Goal: Task Accomplishment & Management: Use online tool/utility

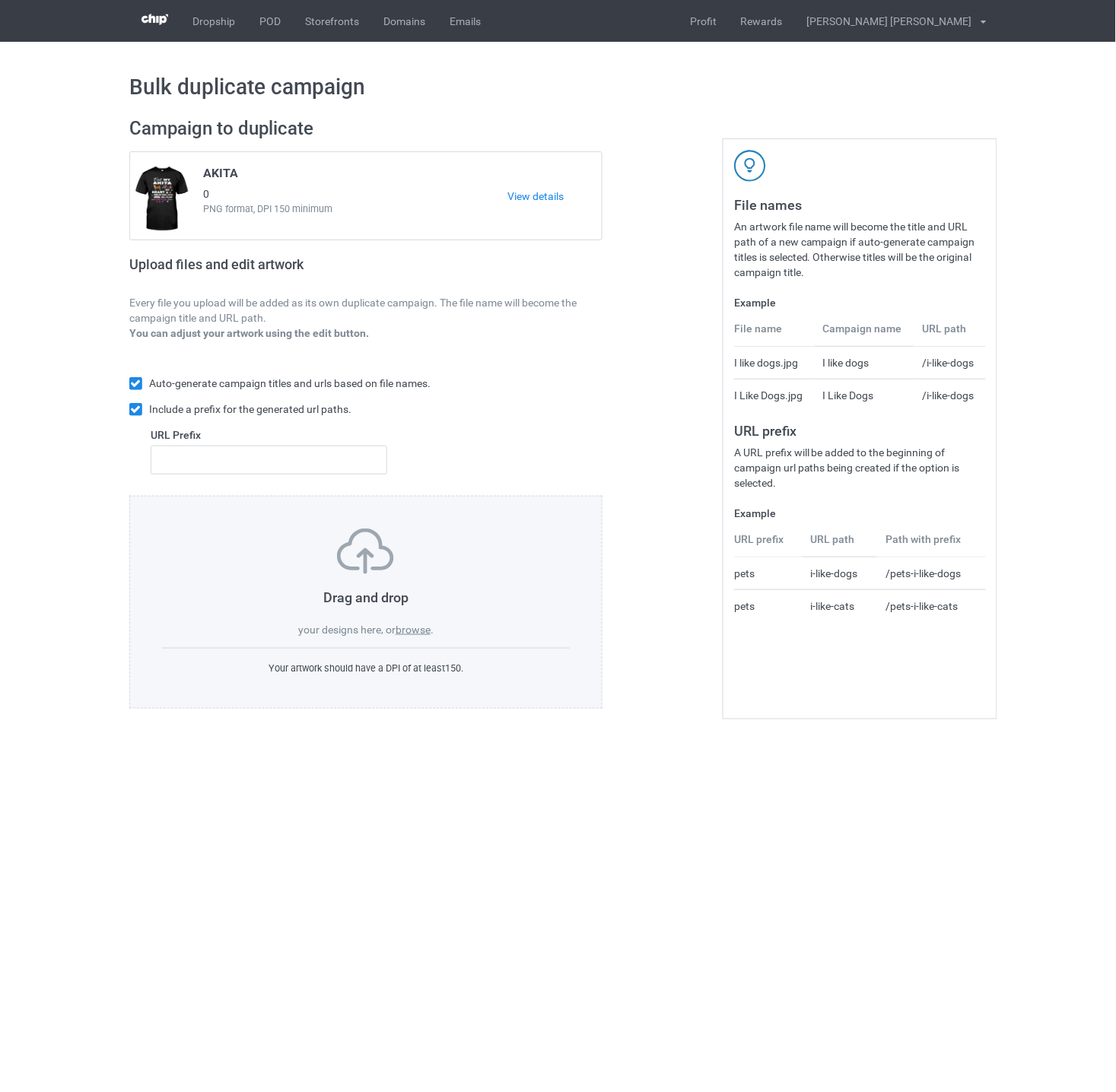
click at [412, 634] on label "browse" at bounding box center [413, 629] width 35 height 12
click at [0, 0] on input "browse" at bounding box center [0, 0] width 0 height 0
click at [419, 633] on label "browse" at bounding box center [413, 629] width 35 height 12
click at [0, 0] on input "browse" at bounding box center [0, 0] width 0 height 0
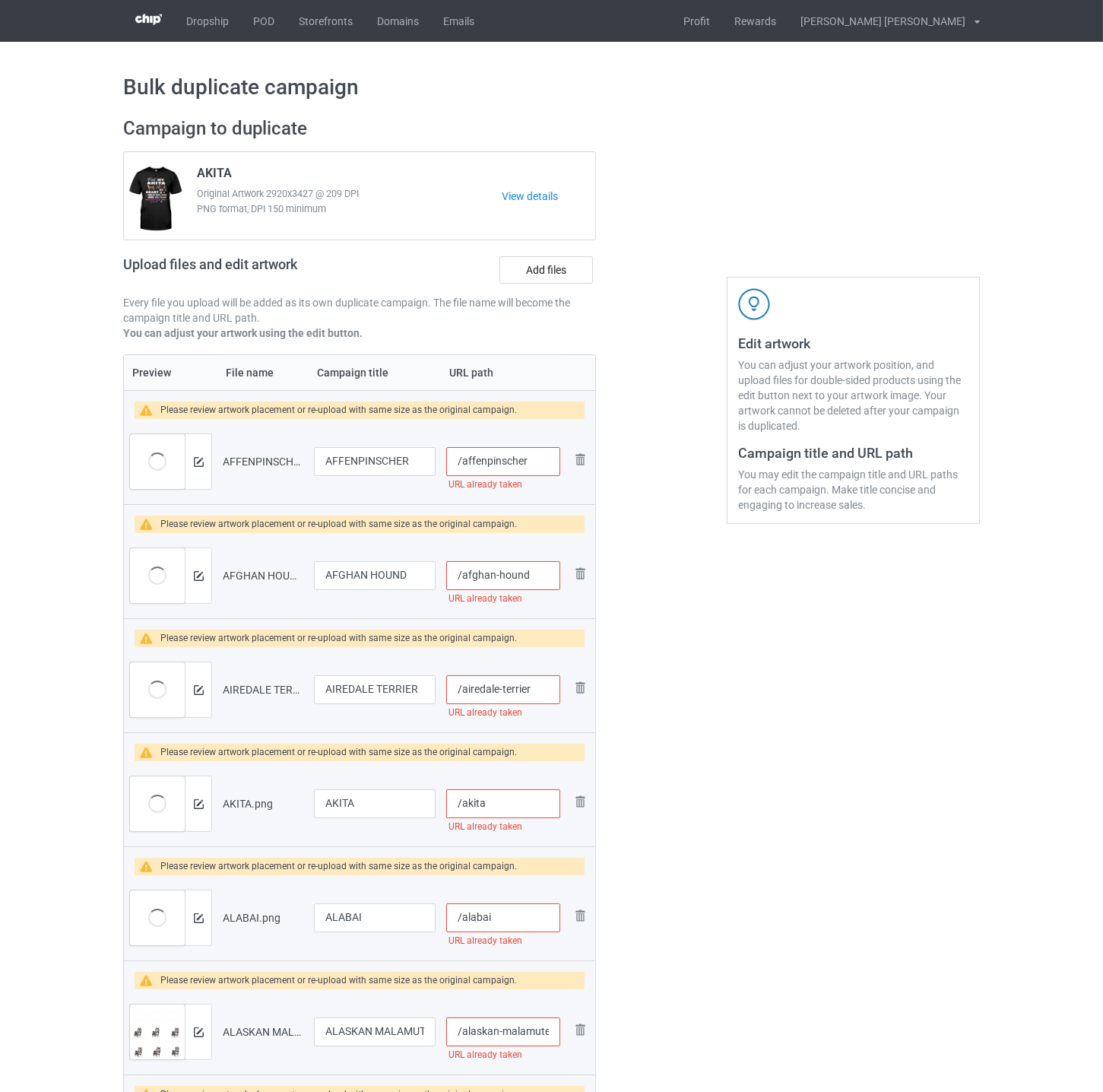
click at [539, 461] on input "/affenpinscher" at bounding box center [504, 462] width 114 height 29
drag, startPoint x: 551, startPoint y: 461, endPoint x: 524, endPoint y: 461, distance: 27.0
click at [524, 461] on input "/affenpinscher-und" at bounding box center [504, 462] width 114 height 29
click at [550, 463] on input "/affenpinscher-und" at bounding box center [504, 462] width 114 height 29
drag, startPoint x: 551, startPoint y: 460, endPoint x: 526, endPoint y: 460, distance: 25.0
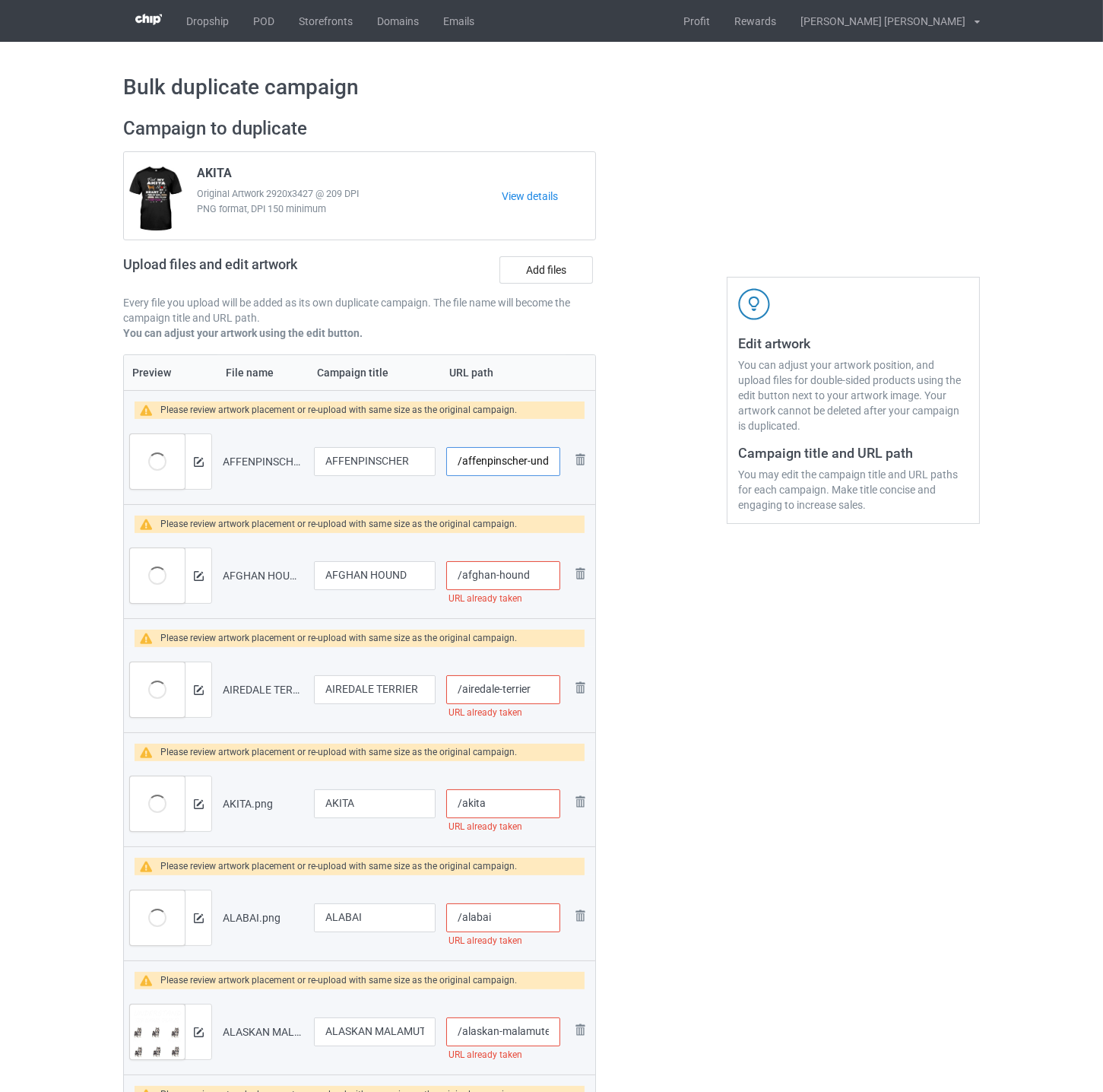
click at [526, 460] on input "/affenpinscher-und" at bounding box center [504, 462] width 114 height 29
type input "/affenpinscher-und"
click at [542, 563] on input "/afghan-hound" at bounding box center [504, 576] width 114 height 29
paste input "-und"
type input "/afghan-hound-und"
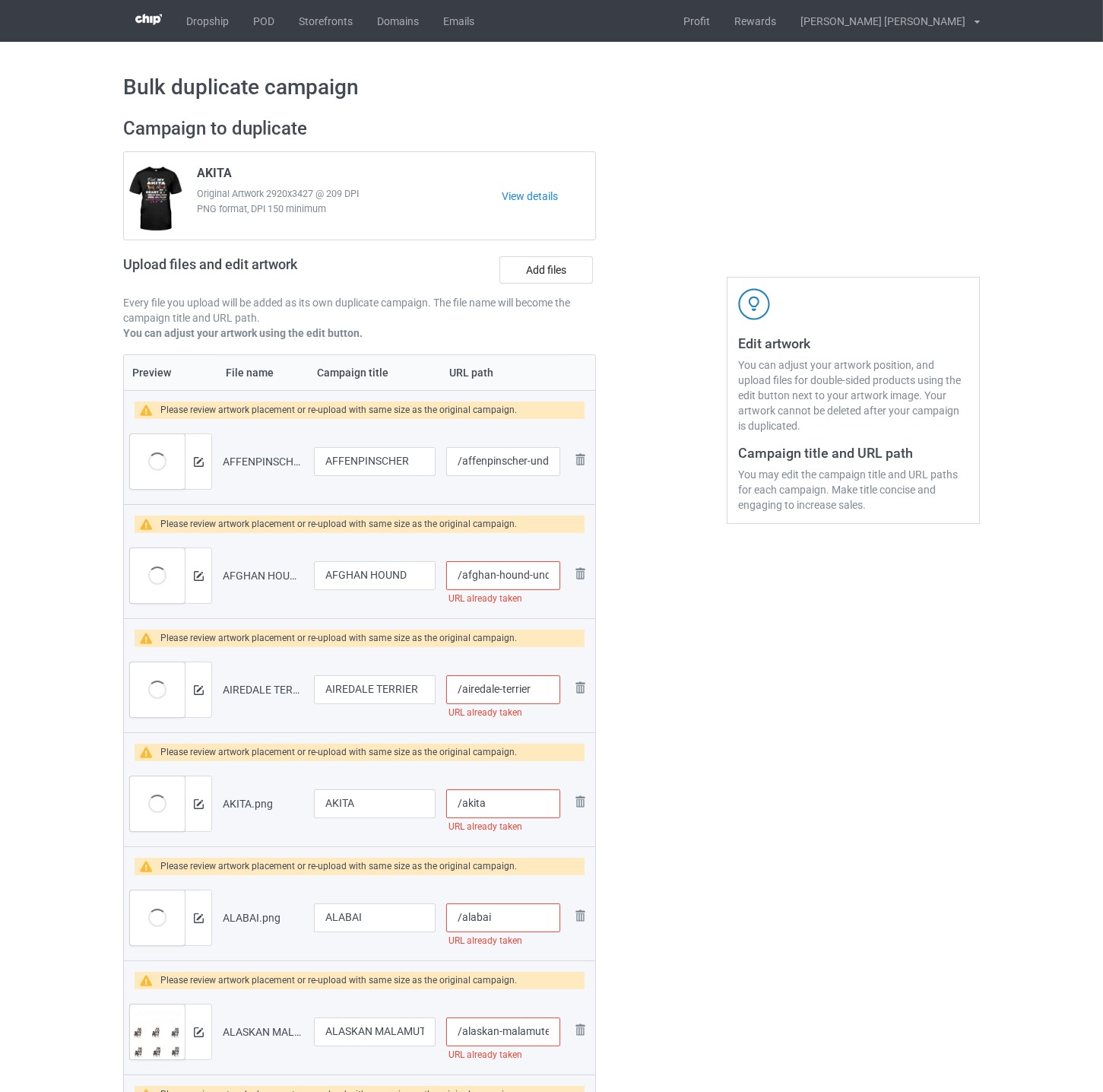
click at [542, 686] on input "/airedale-terrier" at bounding box center [504, 690] width 114 height 29
paste input "-und"
type input "/airedale-terrier-und"
click at [520, 804] on input "/akita" at bounding box center [504, 804] width 114 height 29
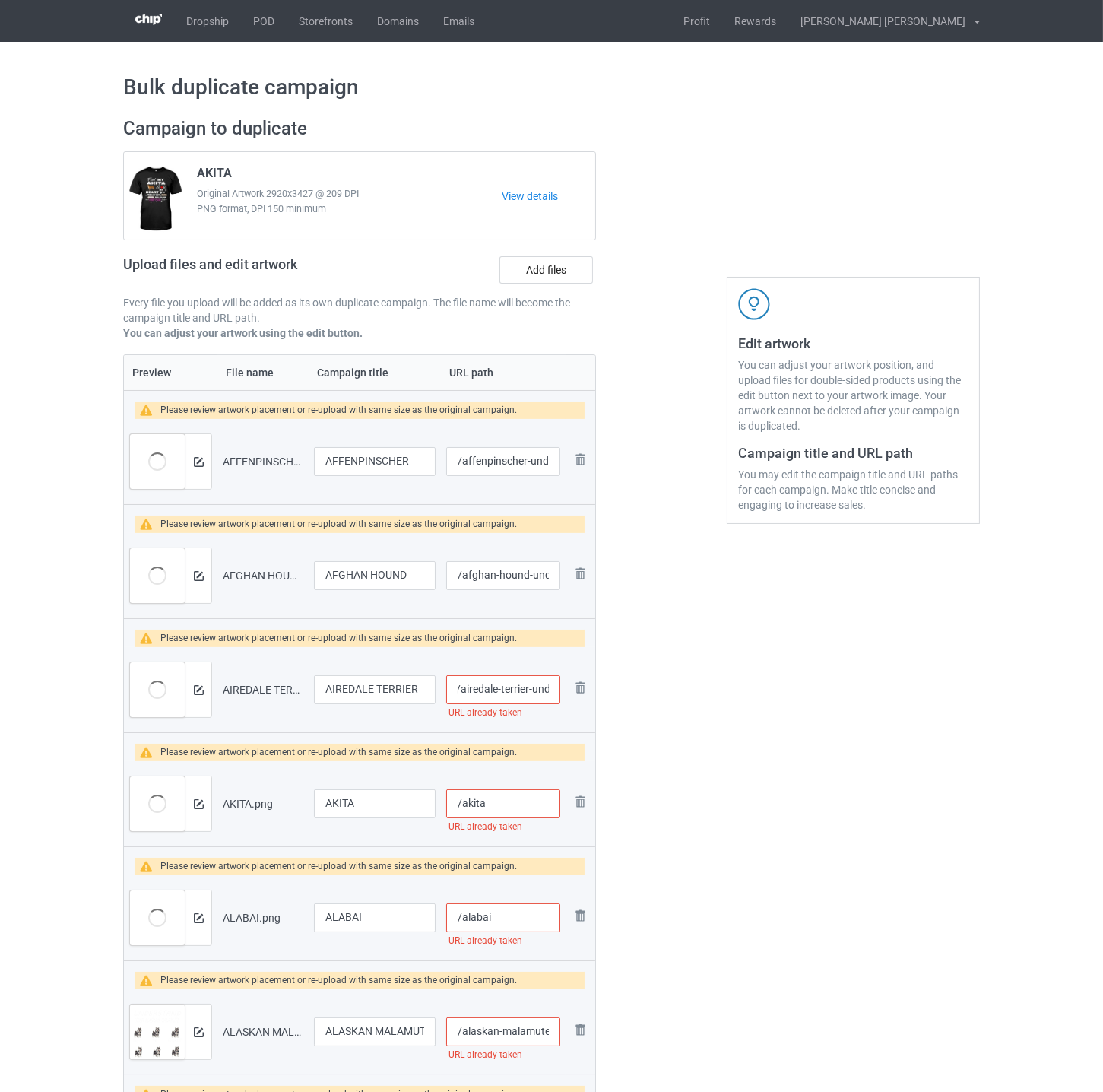
scroll to position [0, 0]
paste input "-und"
type input "/akita-und"
click at [516, 916] on input "/alabai" at bounding box center [504, 918] width 114 height 29
paste input "-und"
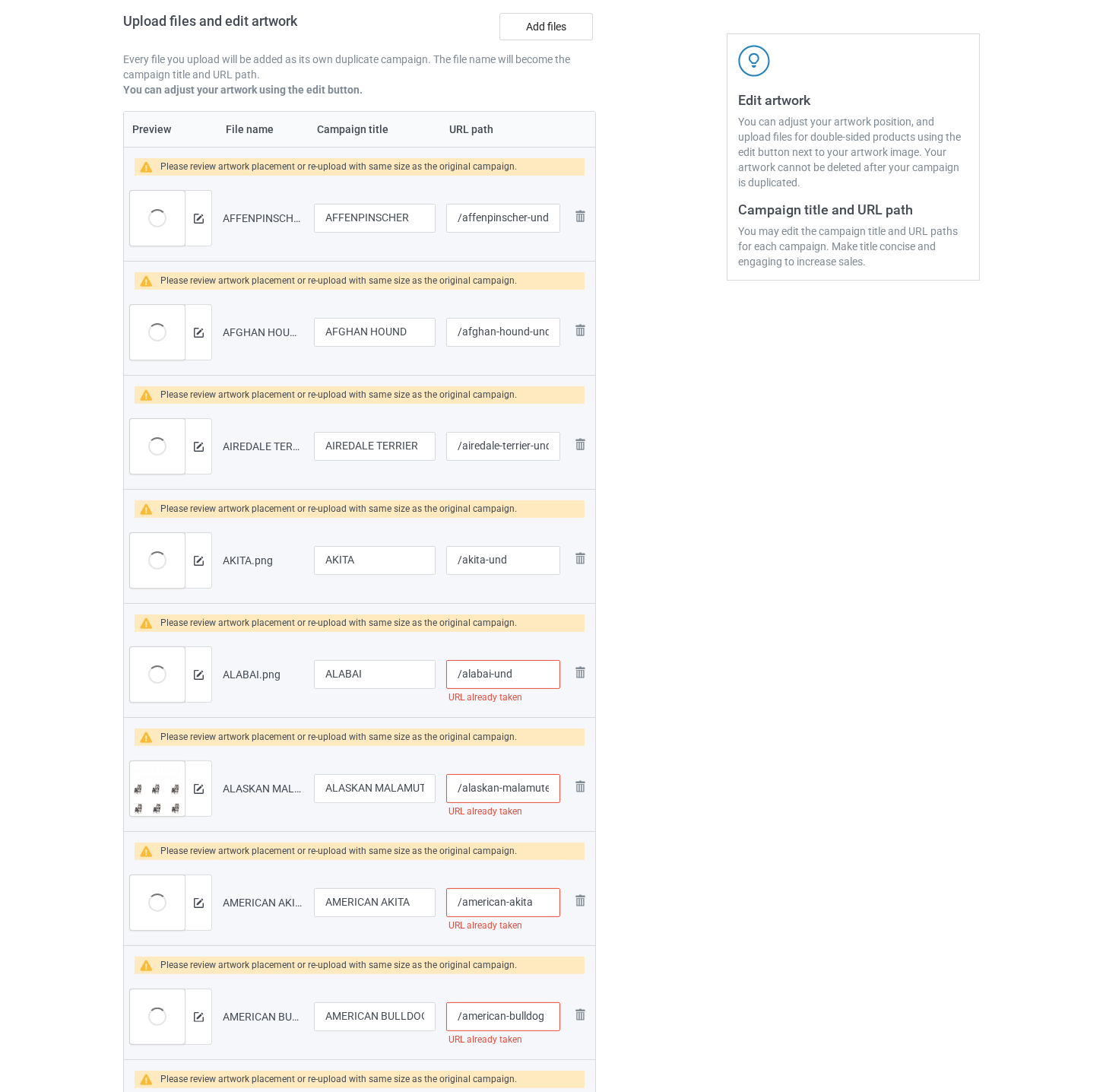
scroll to position [253, 0]
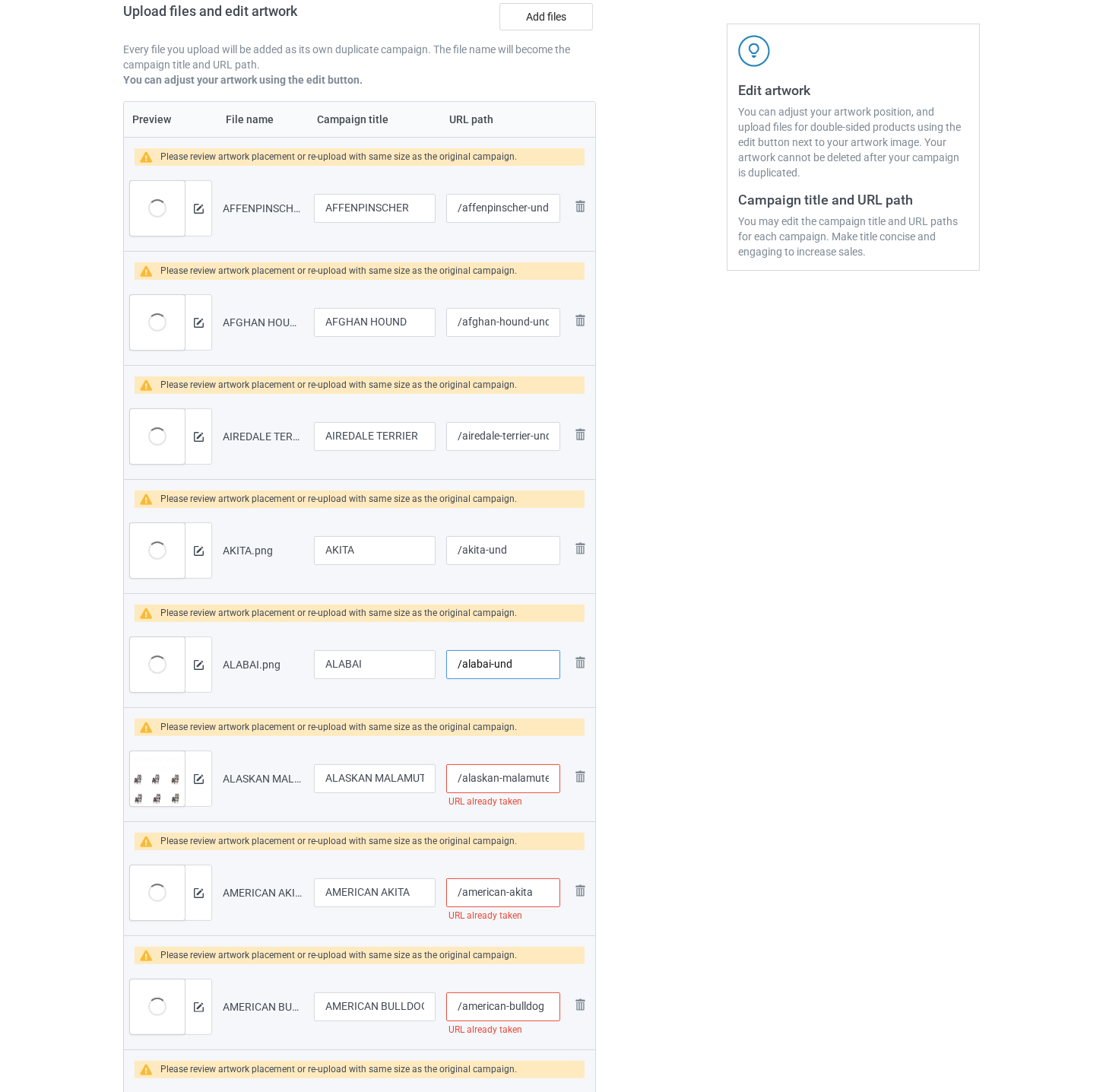
type input "/alabai-und"
click at [504, 776] on input "/alaskan-malamute" at bounding box center [504, 778] width 114 height 29
paste input "-und"
type input "/alaskan-malamute-und"
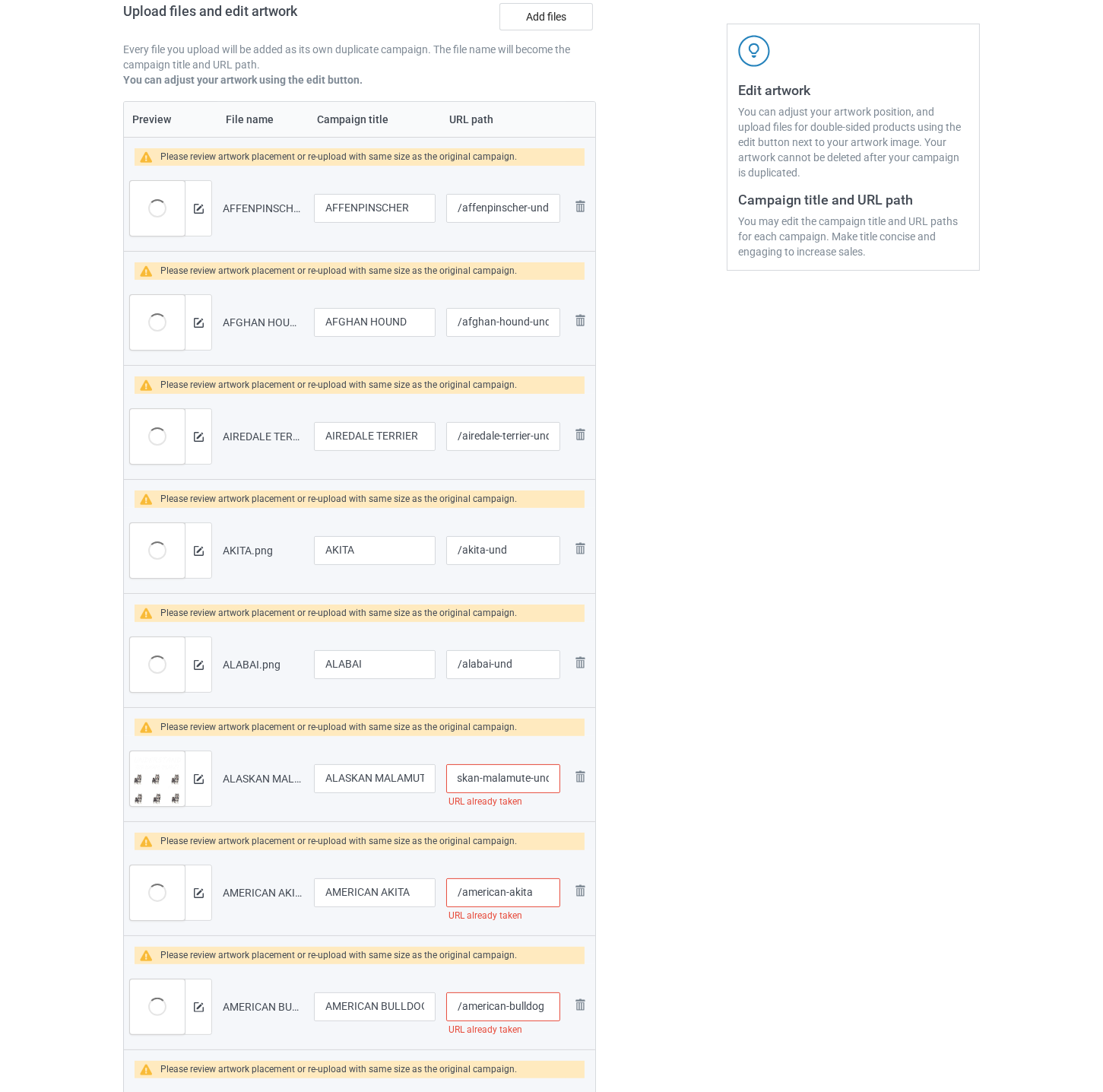
scroll to position [0, 0]
click at [538, 887] on input "/american-akita" at bounding box center [504, 892] width 114 height 29
paste input "-und"
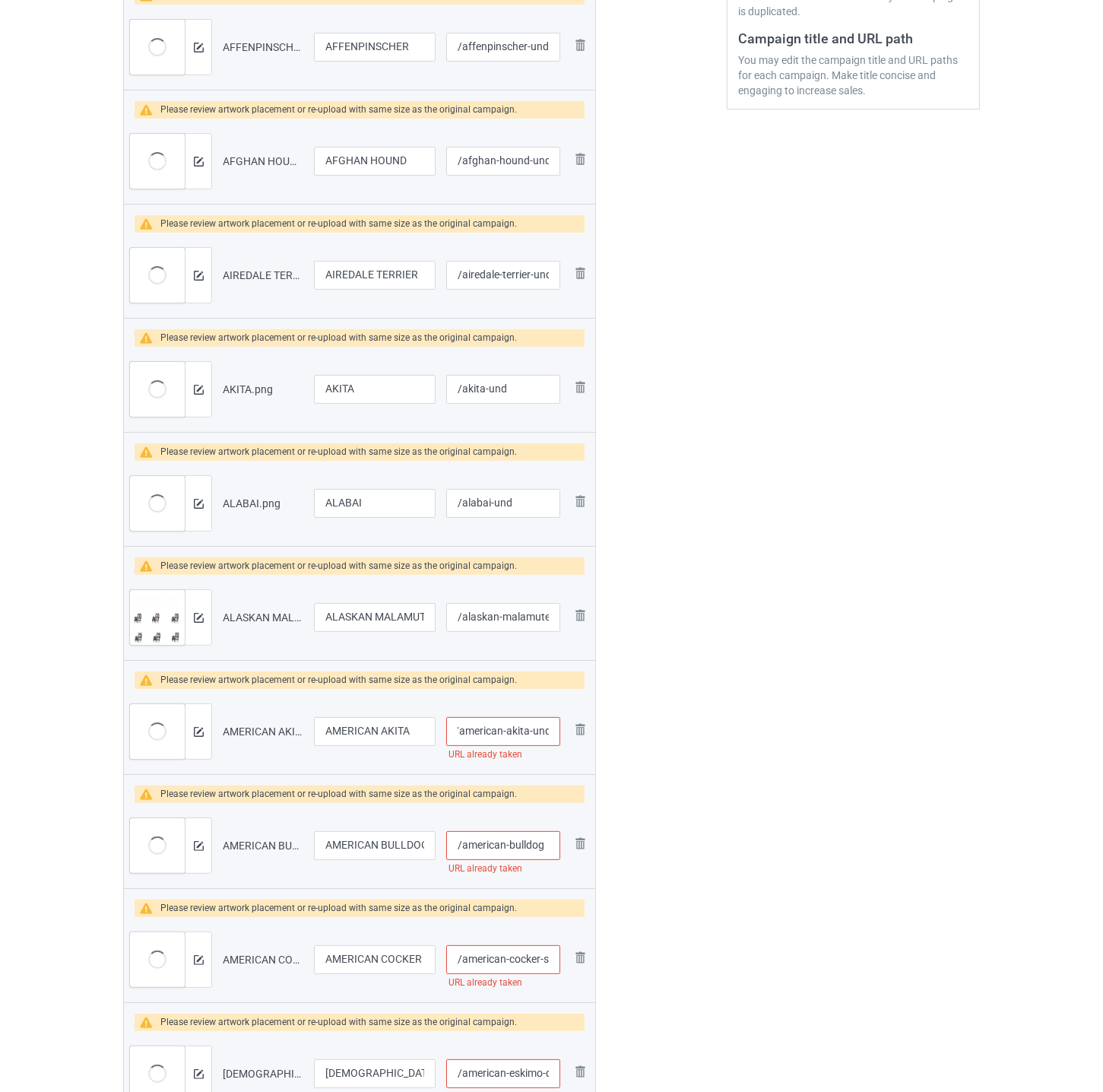
scroll to position [591, 0]
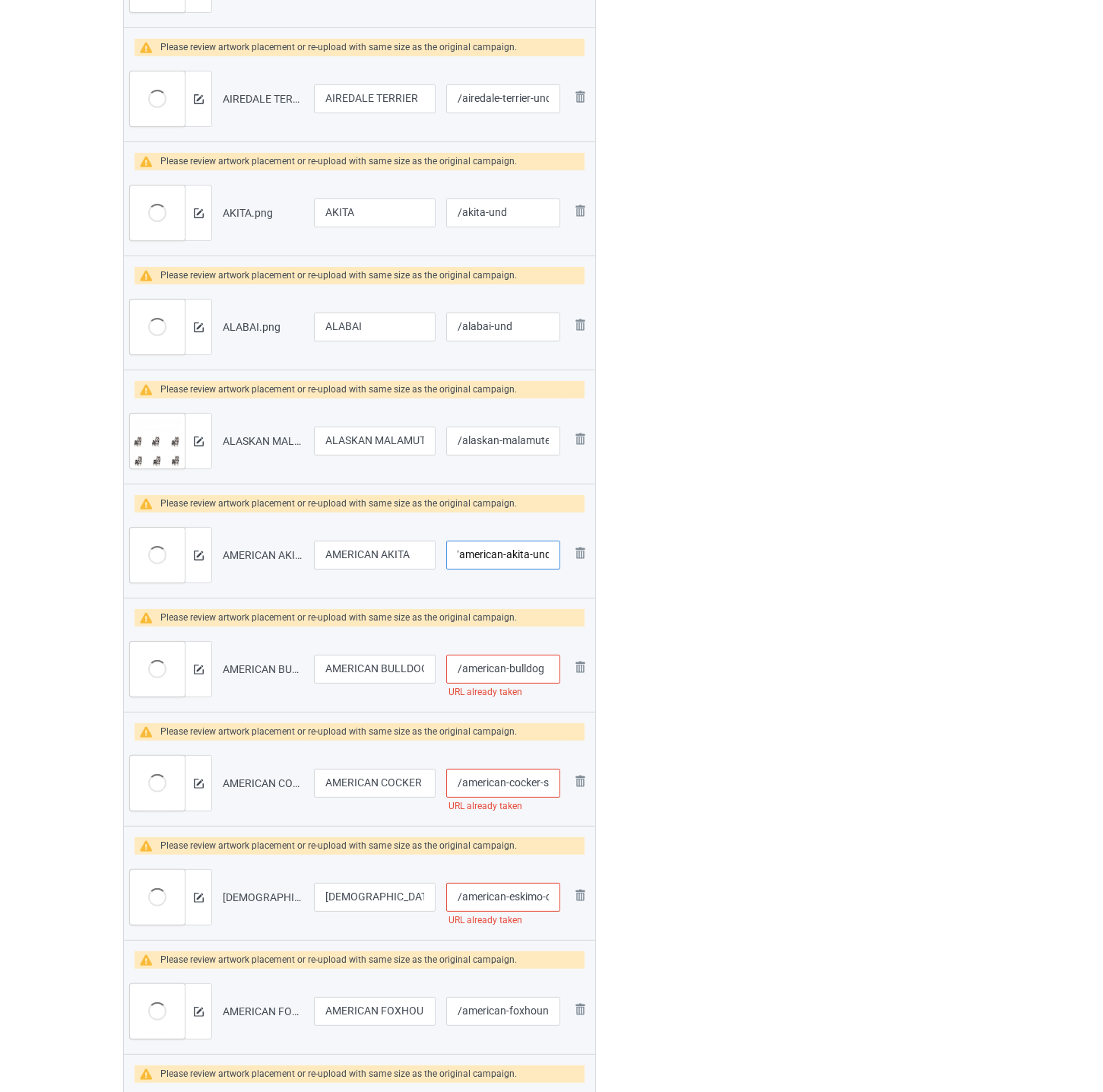
type input "/american-akita-und"
click at [514, 668] on input "/american-bulldog" at bounding box center [504, 669] width 114 height 29
paste input "-und"
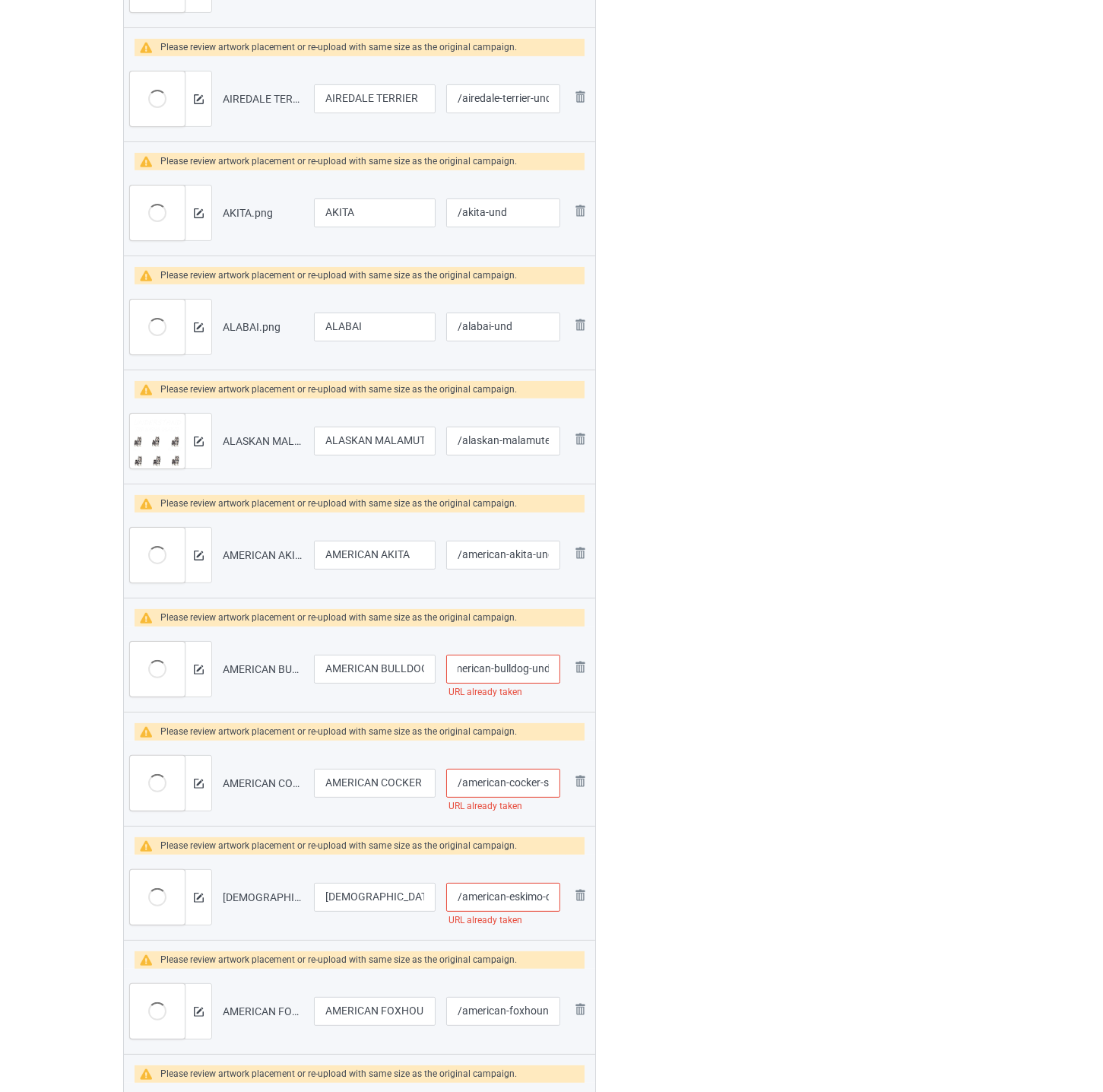
type input "/american-bulldog-und"
click at [510, 777] on input "/american-cocker-spaniel" at bounding box center [504, 783] width 114 height 29
paste input "-und"
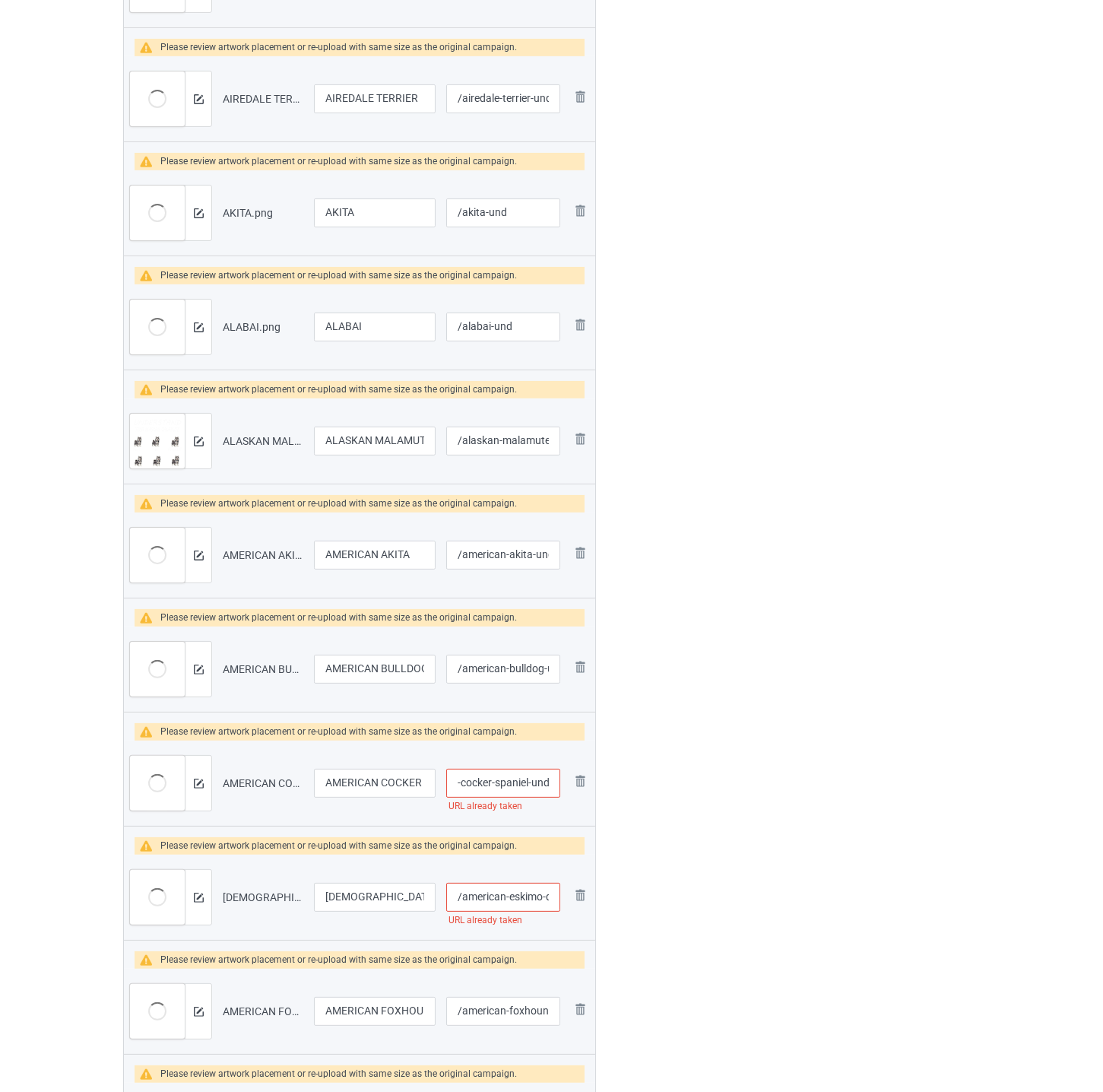
type input "/american-cocker-spaniel-und"
click at [520, 900] on input "/american-eskimo-dog" at bounding box center [504, 897] width 114 height 29
paste input "-und"
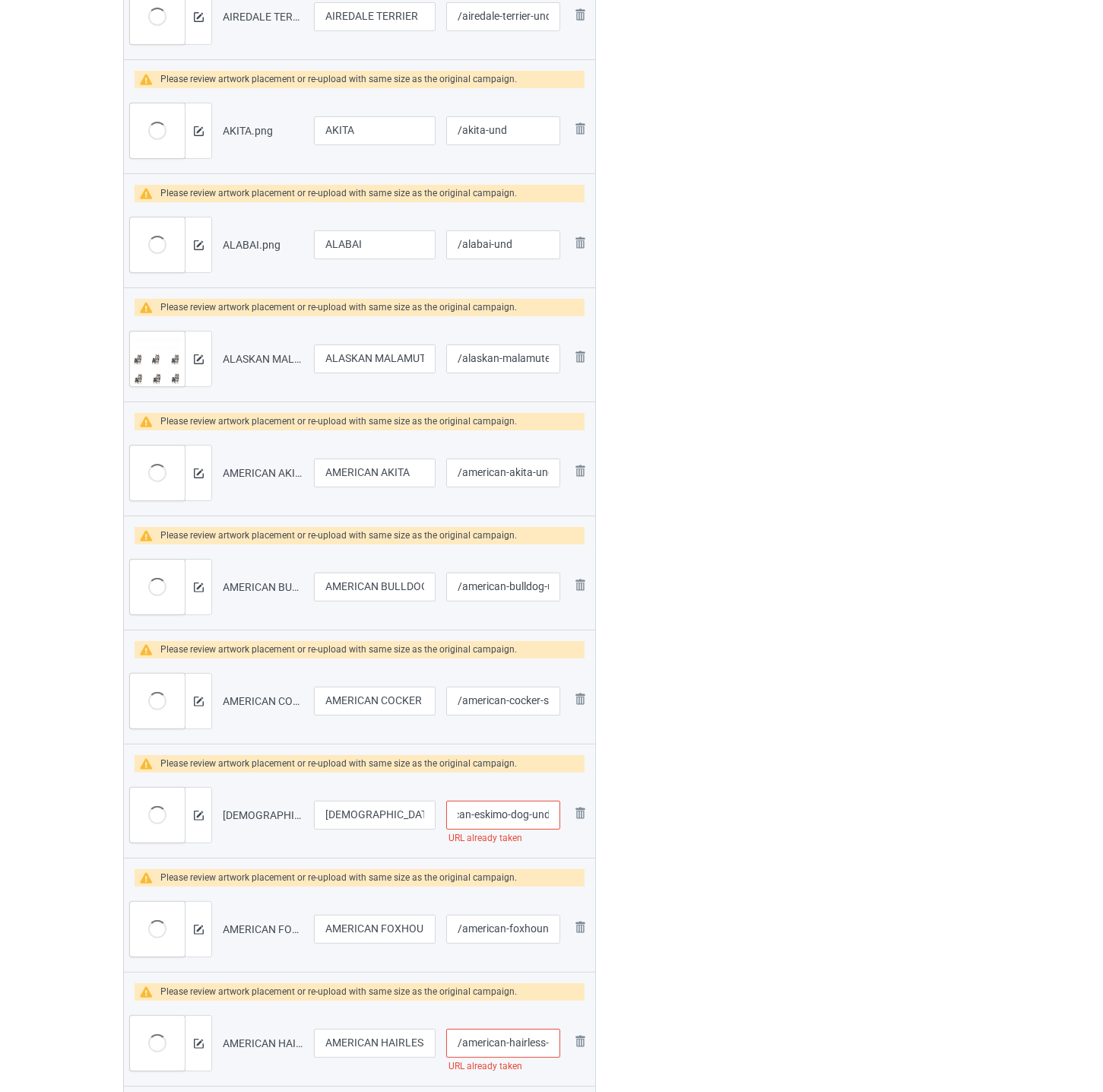
scroll to position [845, 0]
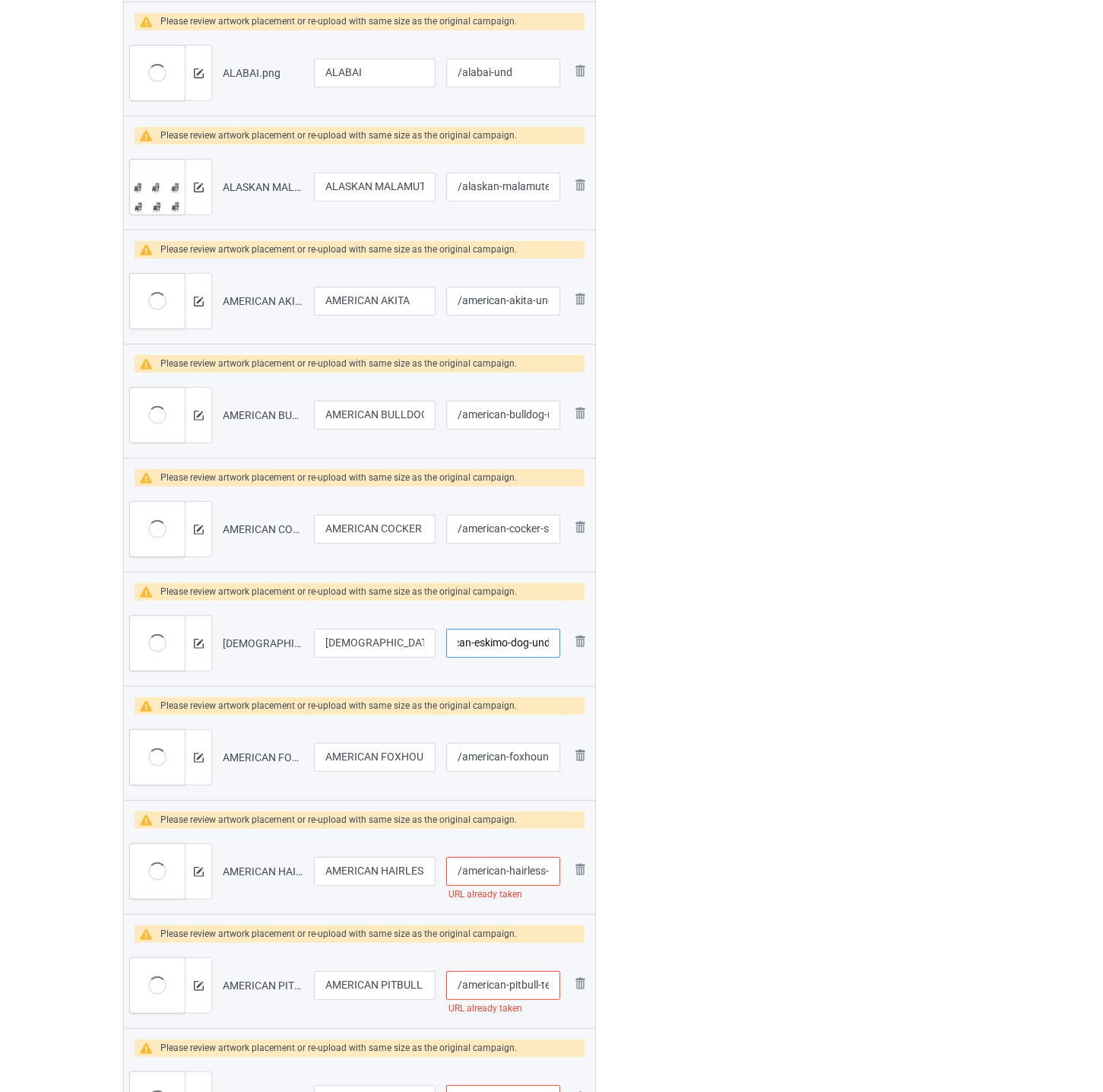
type input "/american-eskimo-dog-und"
click at [529, 758] on input "/american-foxhound" at bounding box center [504, 757] width 114 height 29
paste input "-und"
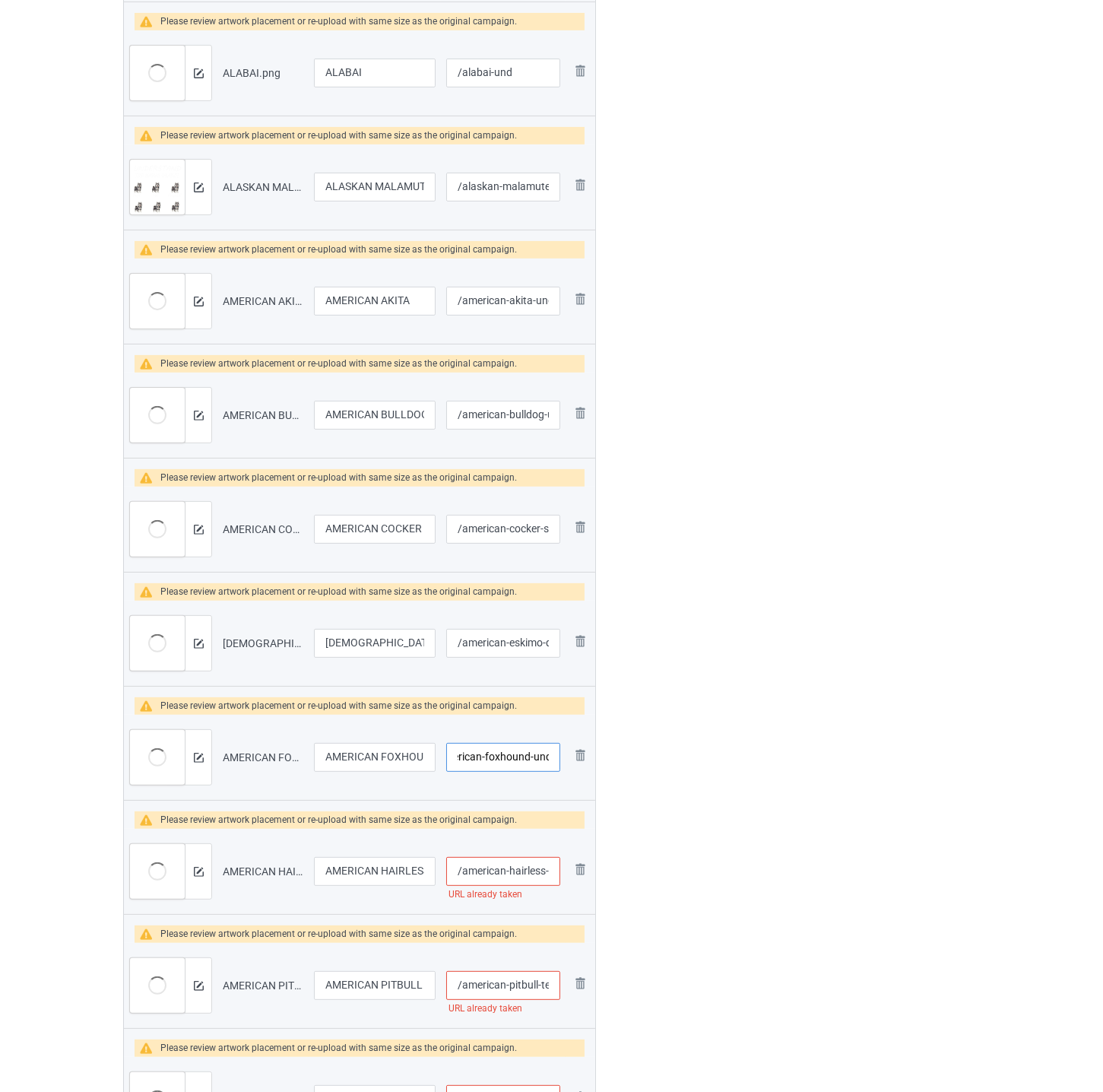
type input "/american-foxhound-und"
click at [525, 871] on input "/american-hairless-terrier" at bounding box center [504, 872] width 114 height 29
paste input "-und"
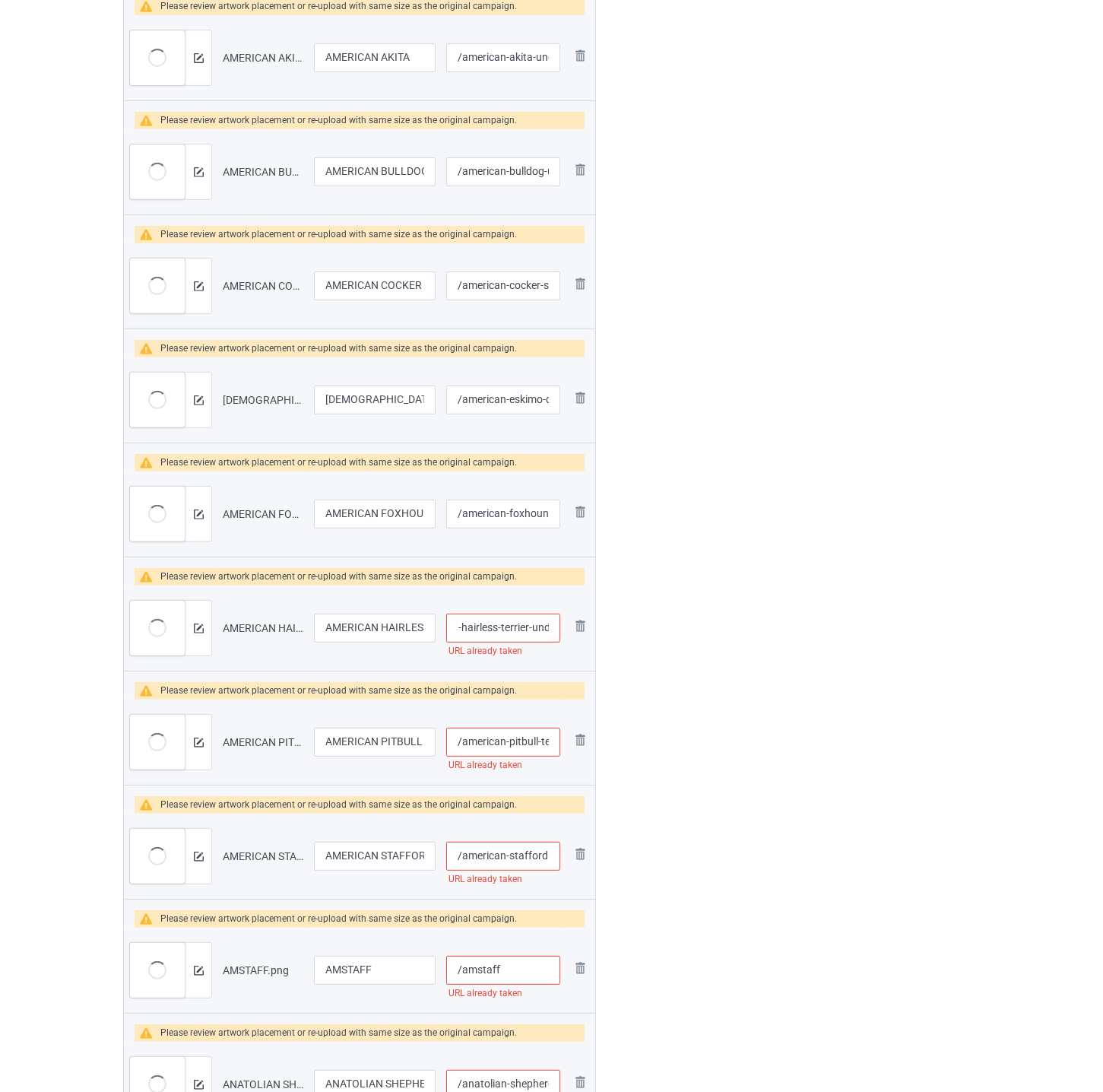
scroll to position [1099, 0]
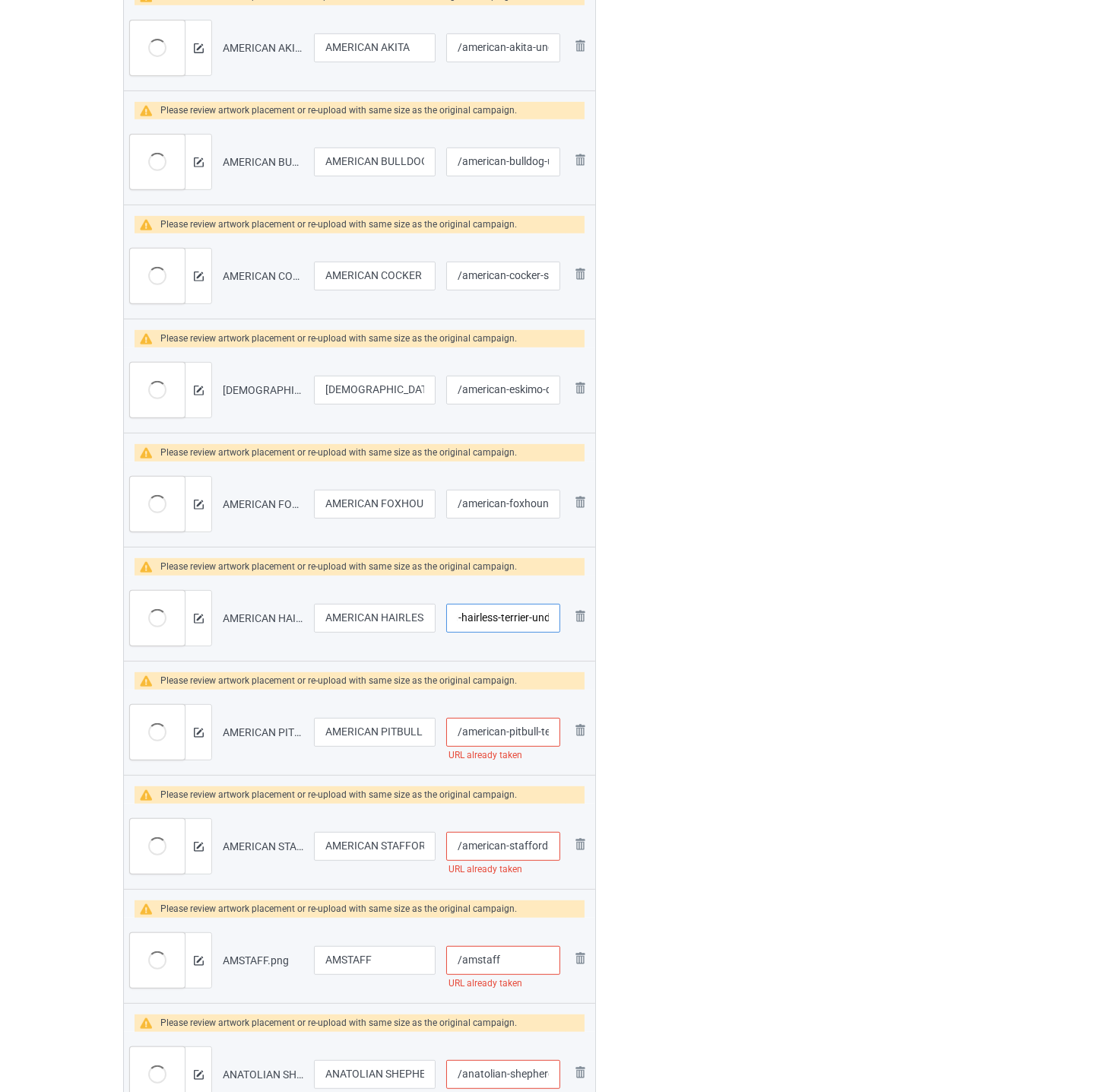
type input "/american-hairless-terrier-und"
click at [518, 729] on input "/american-pitbull-terrier" at bounding box center [504, 732] width 114 height 29
paste input "-und"
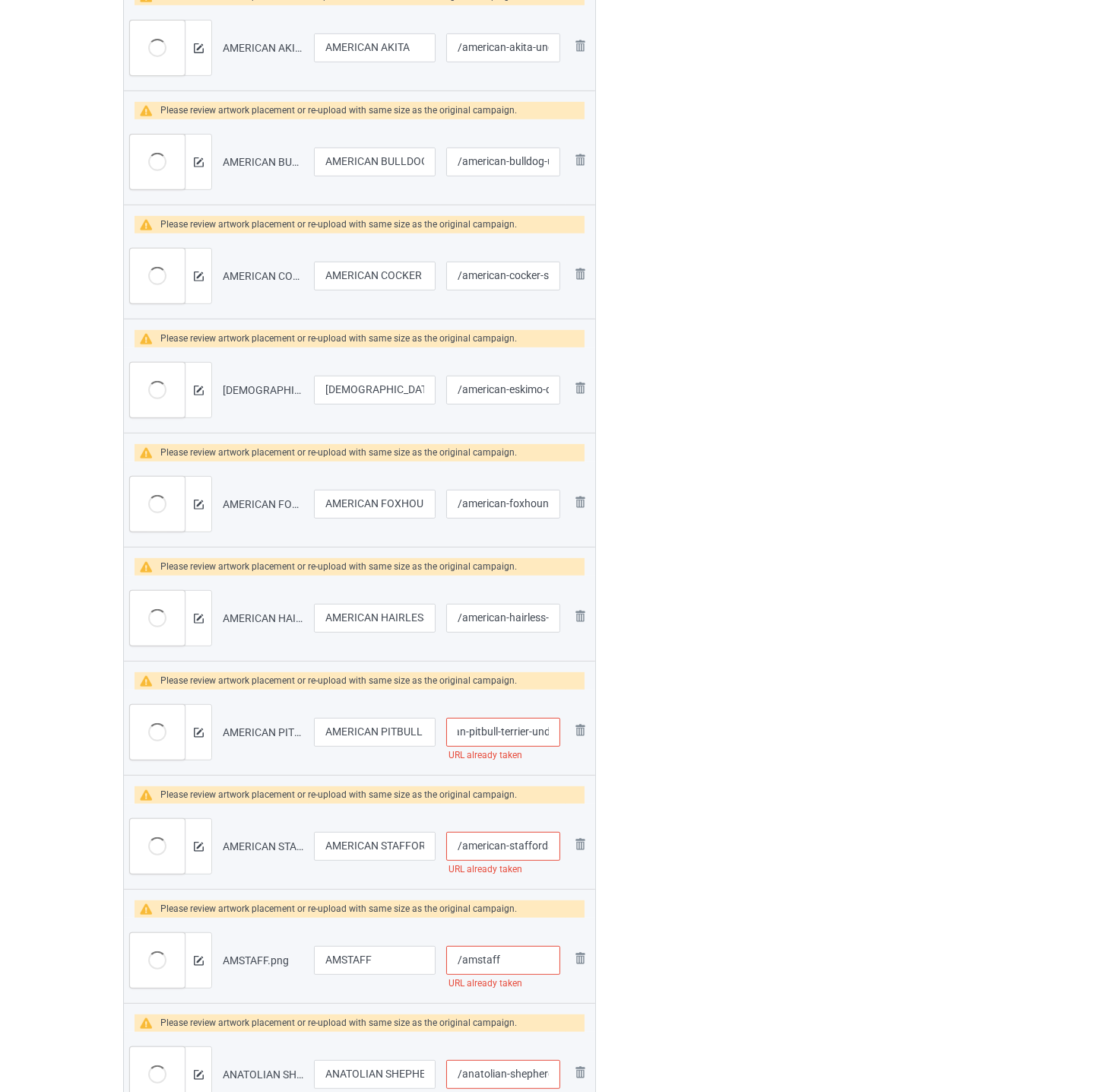
type input "/american-pitbull-terrier-und"
click at [525, 844] on input "/american-staffordshire-terrier" at bounding box center [504, 846] width 114 height 29
paste input "-und"
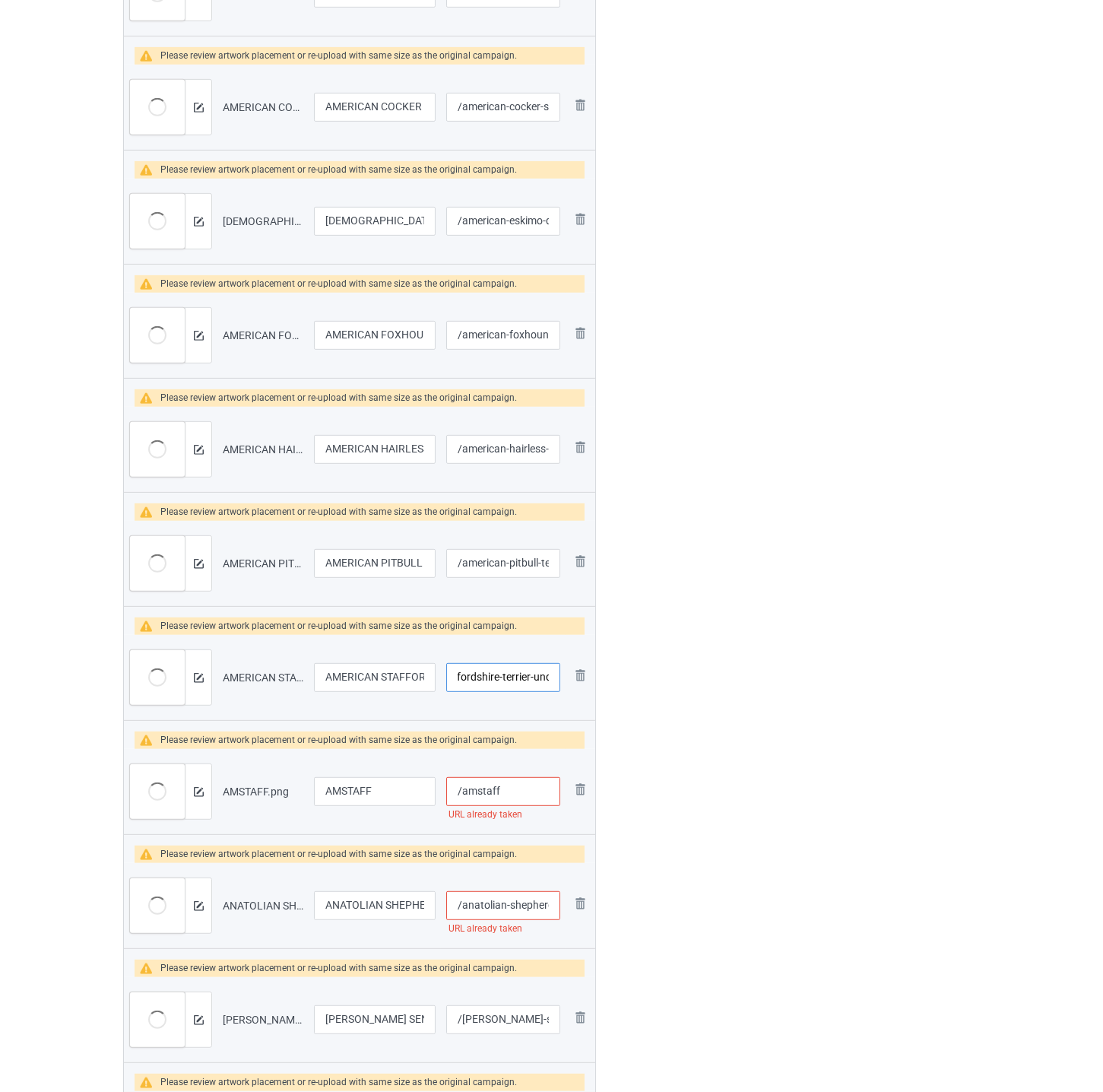
type input "/american-staffordshire-terrier-und"
click at [532, 791] on input "/amstaff" at bounding box center [504, 792] width 114 height 29
paste input "-und"
type input "/amstaff-und"
drag, startPoint x: 520, startPoint y: 911, endPoint x: 522, endPoint y: 904, distance: 7.3
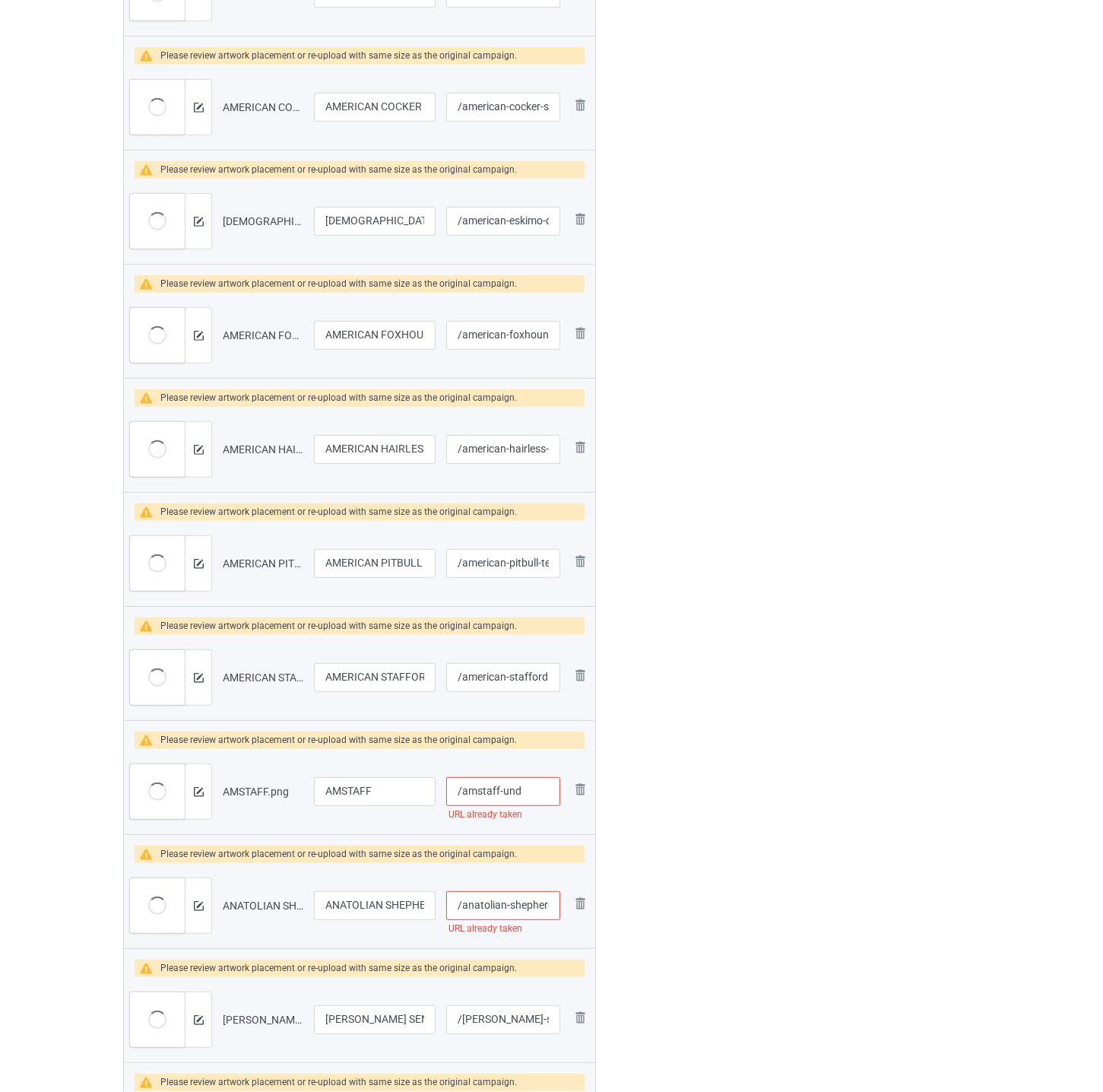
click at [520, 911] on input "/anatolian-shepherd-dog" at bounding box center [504, 906] width 114 height 29
paste input "-und"
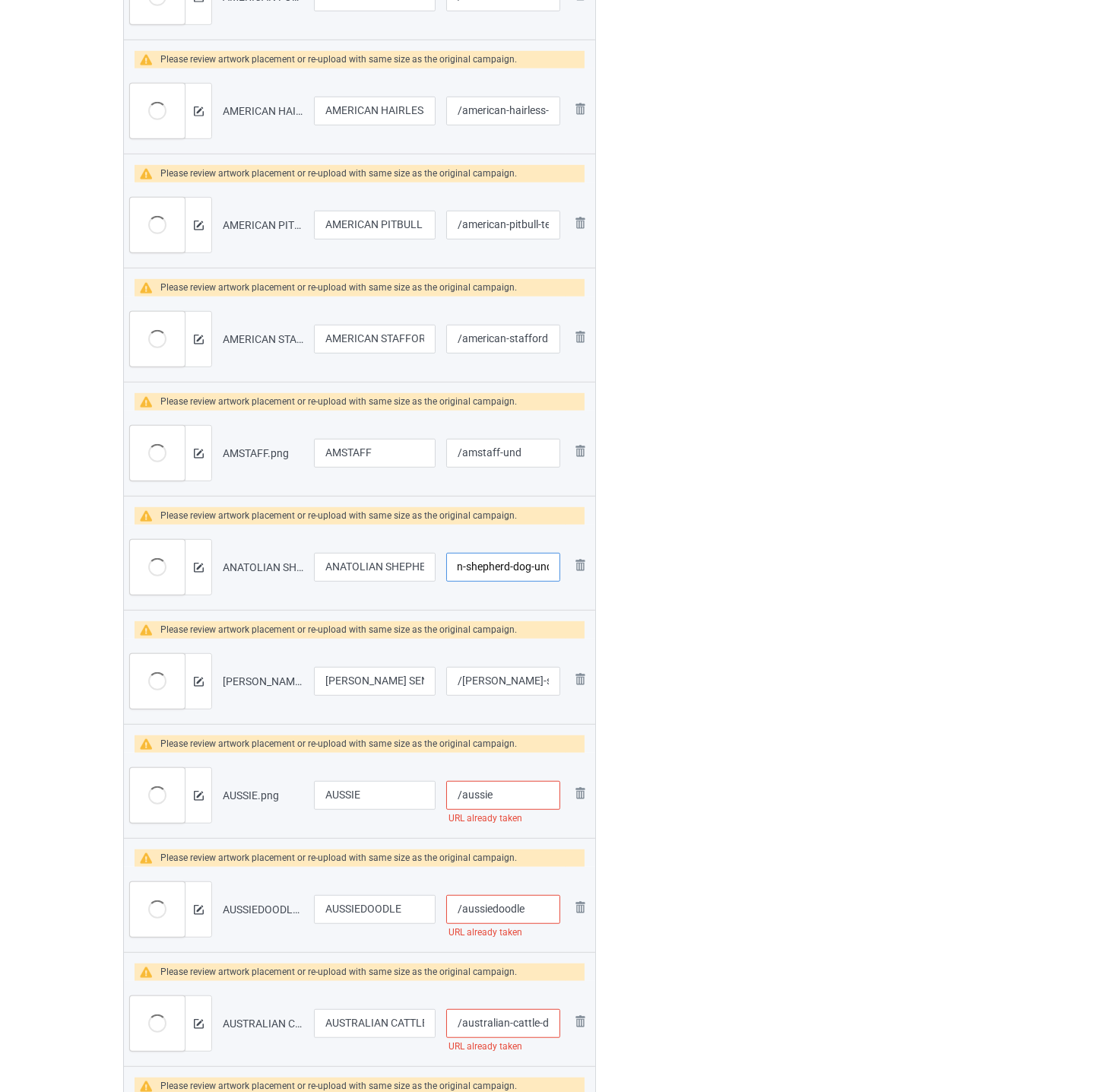
type input "/anatolian-shepherd-dog-und"
click at [492, 678] on input "/[PERSON_NAME]-sennenhunde" at bounding box center [504, 681] width 114 height 29
paste input "-und"
type input "/[PERSON_NAME]-sennenhunde-und"
click at [508, 795] on input "/aussie" at bounding box center [504, 795] width 114 height 29
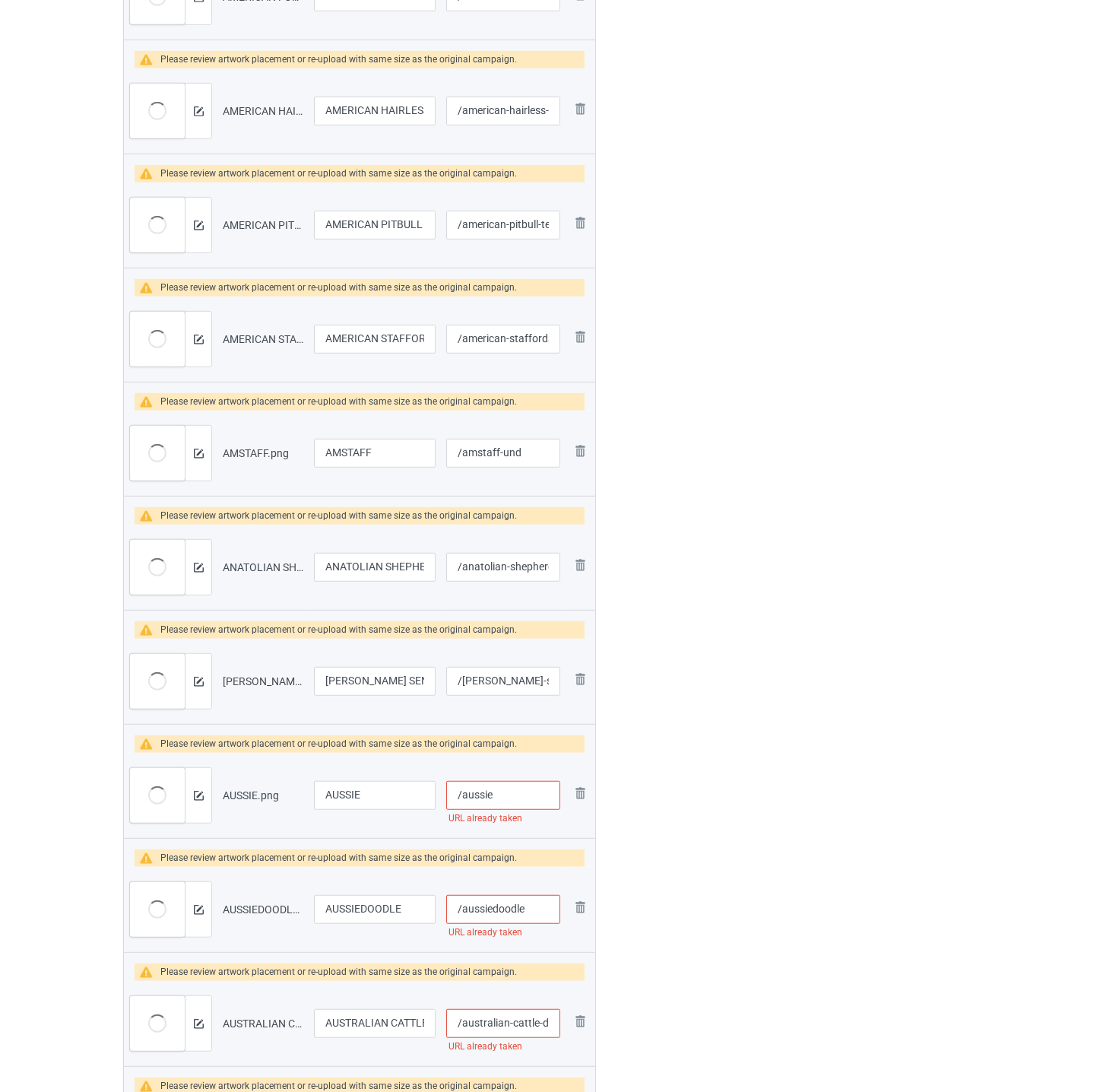
paste input "-und"
type input "/aussie-und"
click at [536, 914] on input "/aussiedoodle" at bounding box center [504, 910] width 114 height 29
paste input "-und"
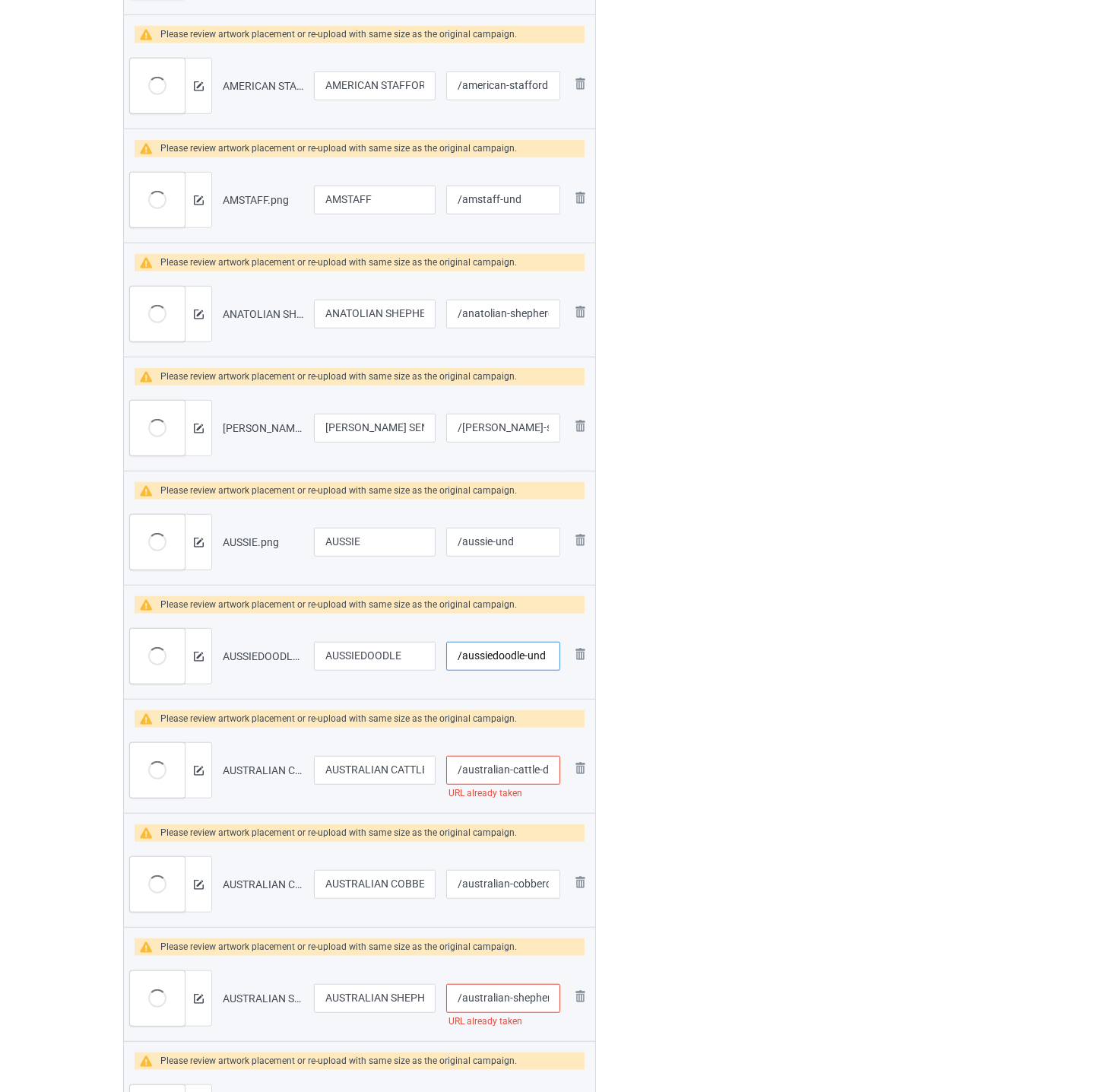
type input "/aussiedoodle-und"
drag, startPoint x: 511, startPoint y: 775, endPoint x: 512, endPoint y: 765, distance: 10.0
click at [511, 774] on input "/australian-cattle-dog" at bounding box center [504, 770] width 114 height 29
paste input "-und"
type input "/australian-cattle-dog-und"
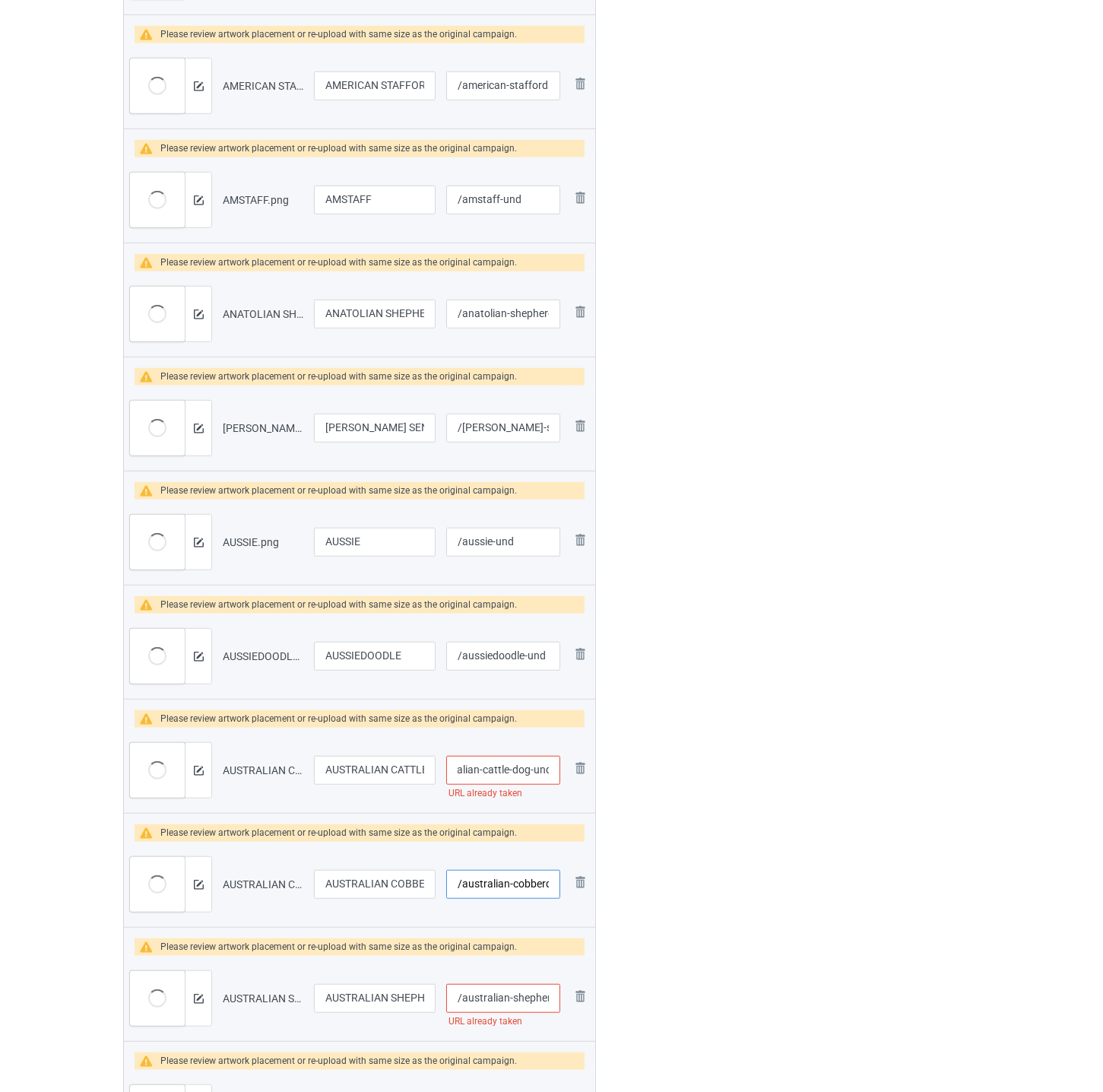
drag, startPoint x: 514, startPoint y: 890, endPoint x: 515, endPoint y: 882, distance: 8.1
click at [514, 885] on input "/australian-cobberdog" at bounding box center [504, 885] width 114 height 29
paste input "-und"
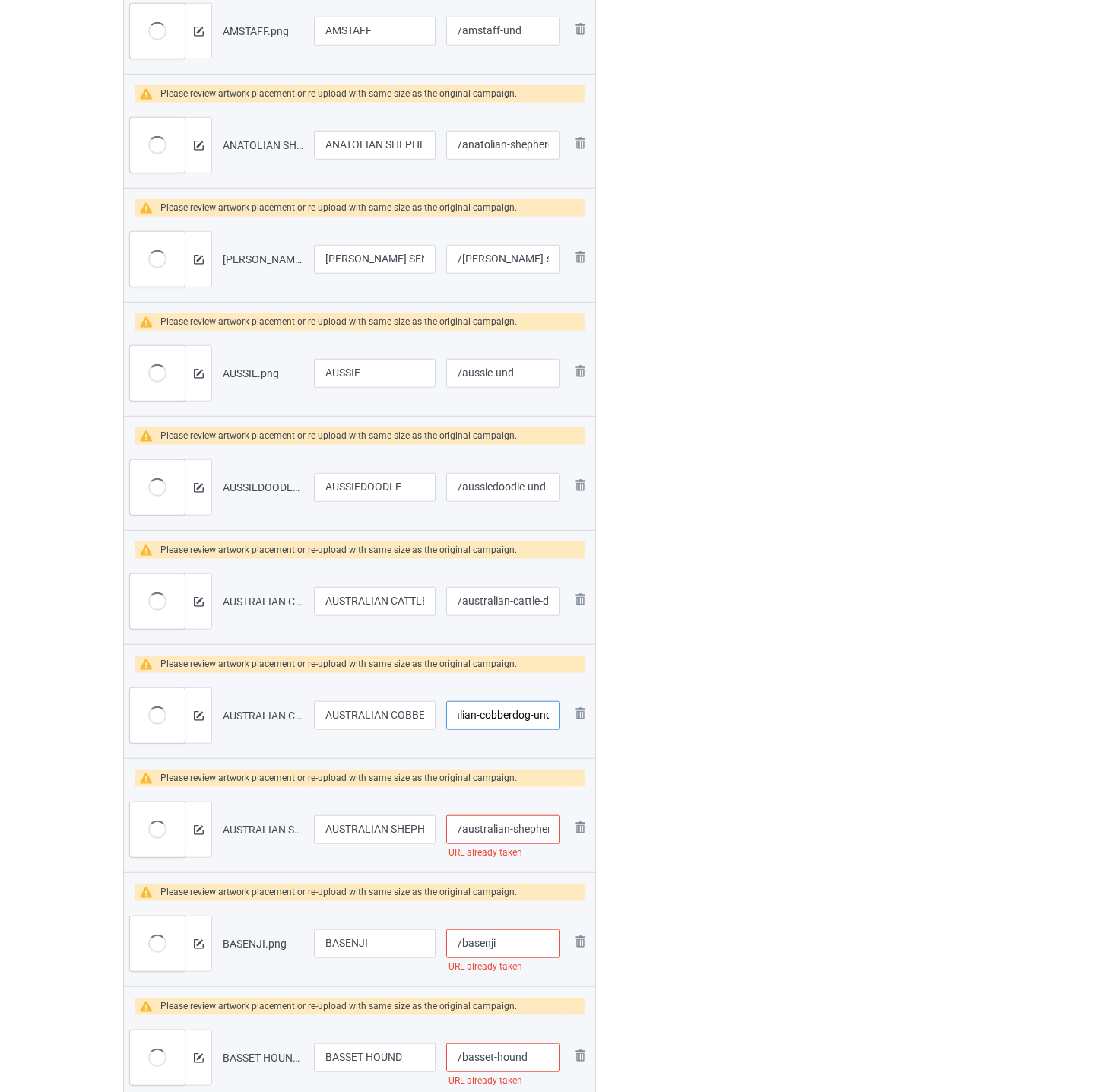
type input "/australian-cobberdog-und"
click at [522, 832] on input "/australian-shepherd" at bounding box center [504, 830] width 114 height 29
paste input "-und"
type input "/australian-shepherd-und"
click at [515, 947] on input "/basenji" at bounding box center [504, 944] width 114 height 29
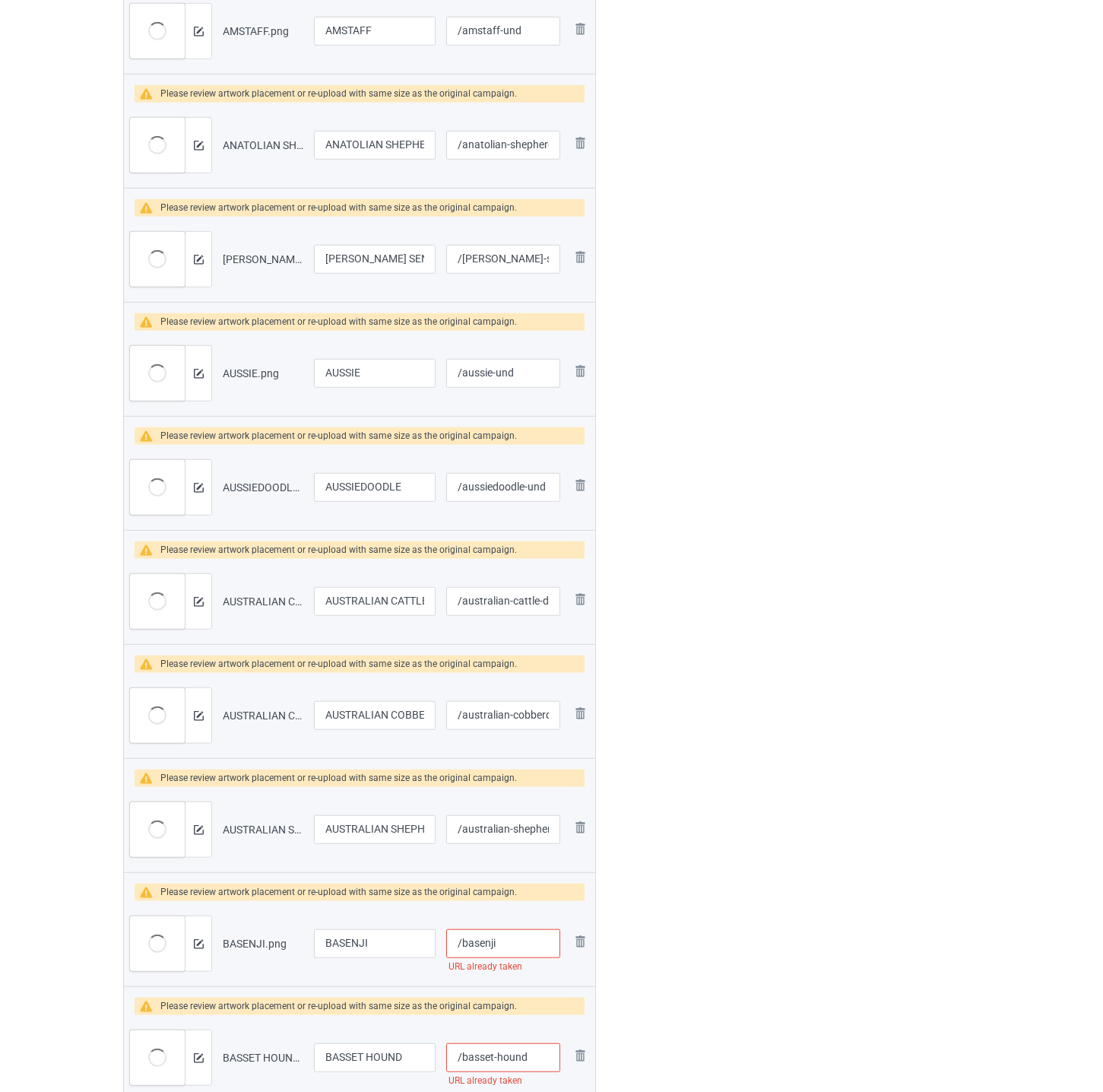
paste input "-und"
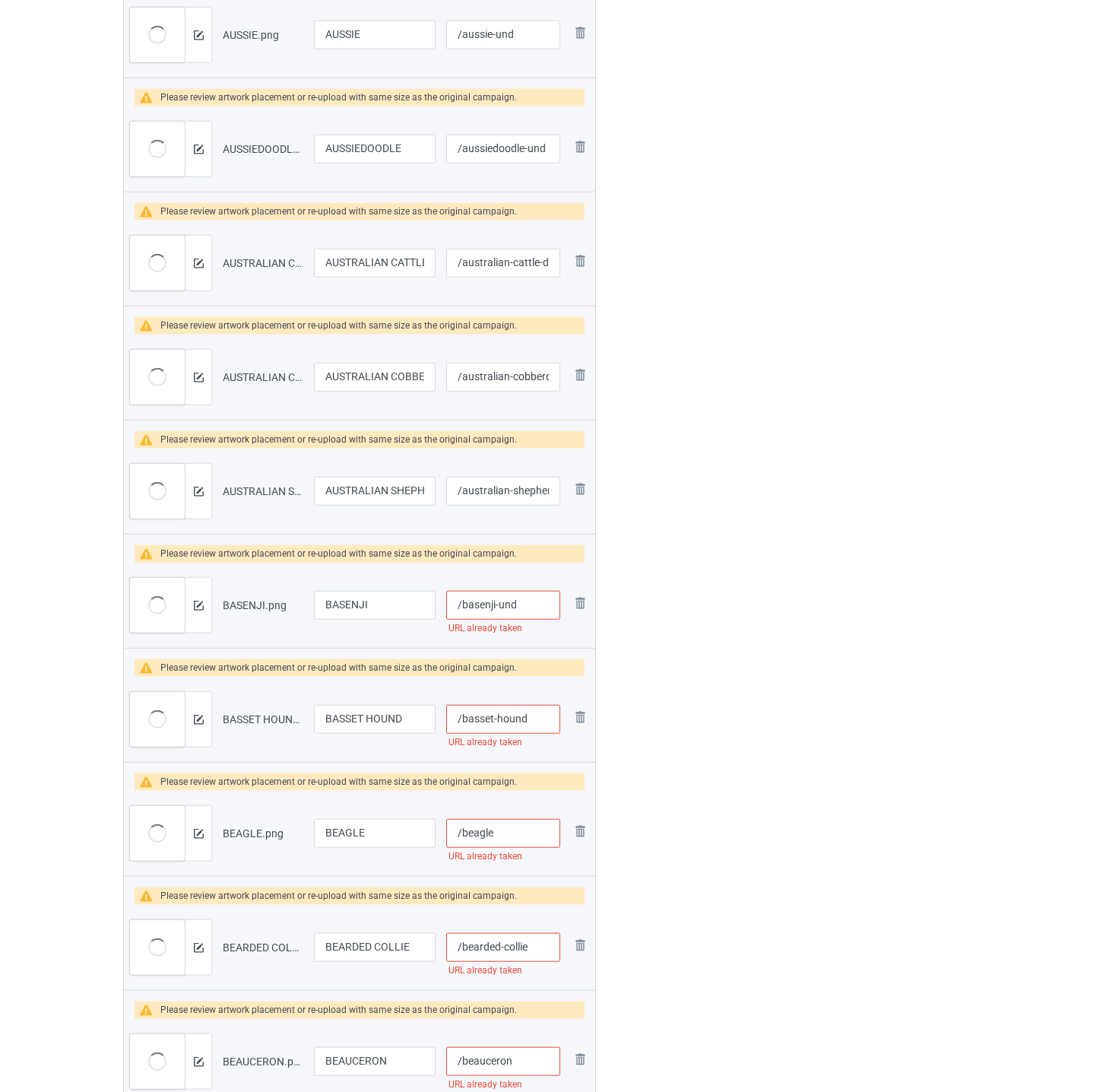
type input "/basenji-und"
click at [541, 726] on input "/basset-hound" at bounding box center [504, 719] width 114 height 29
paste input "-und"
type input "/basset-hound-und"
click at [509, 834] on input "/beagle" at bounding box center [504, 833] width 114 height 29
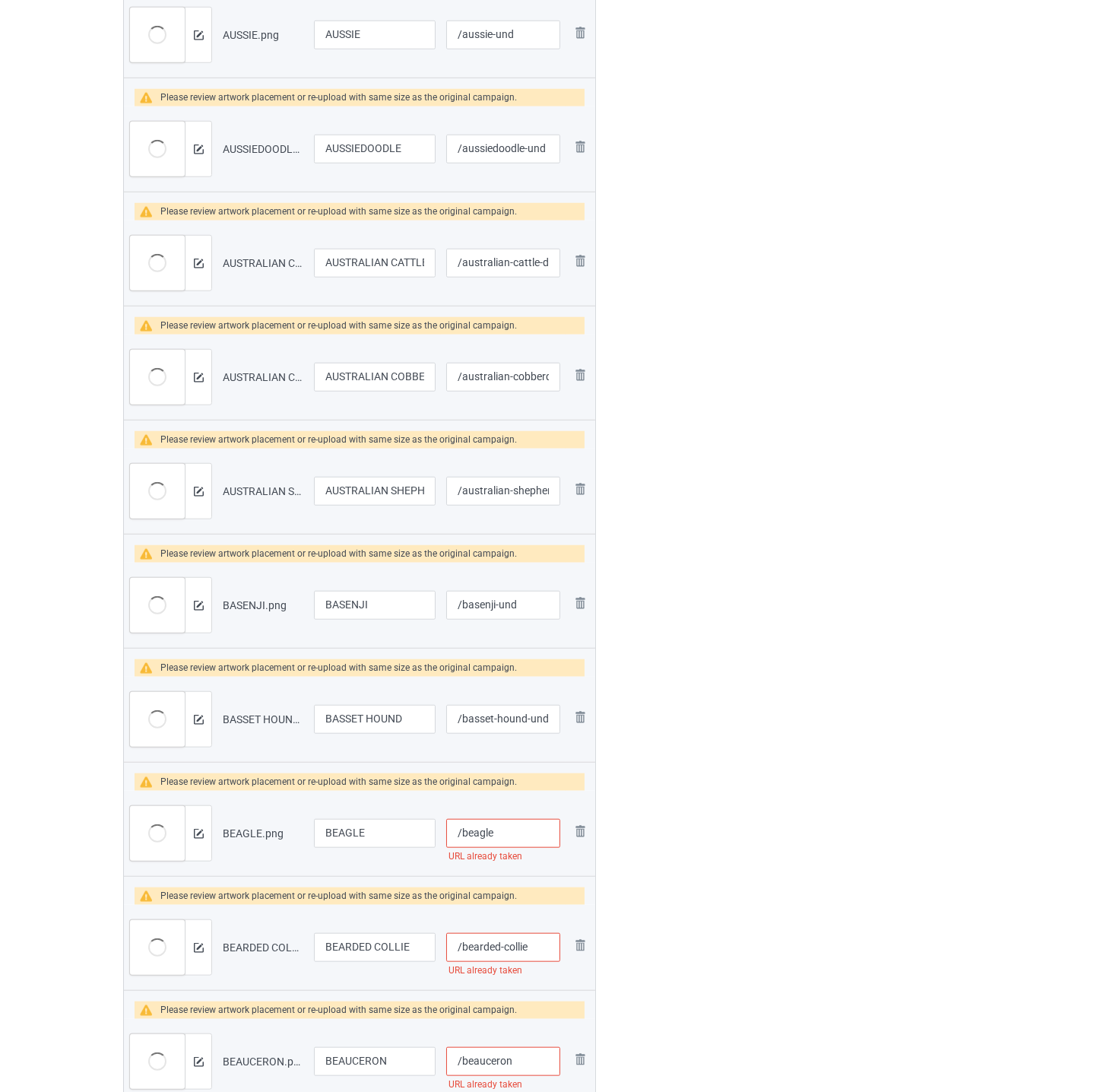
paste input "-und"
type input "/beagle-und"
click at [533, 950] on input "/bearded-collie" at bounding box center [504, 948] width 114 height 29
paste input "-und"
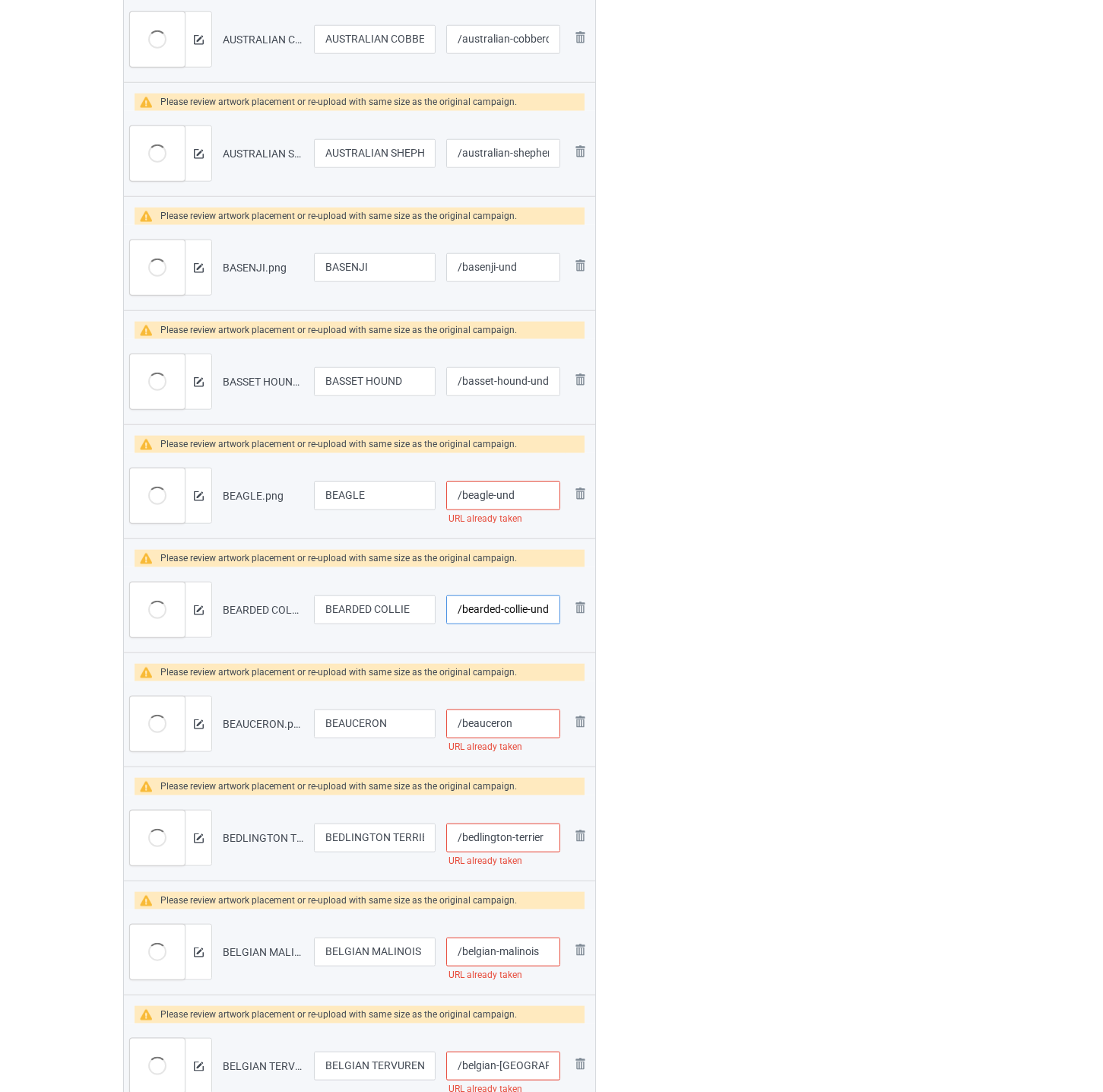
type input "/bearded-collie-und"
click at [536, 500] on input "/beagle-und" at bounding box center [504, 496] width 114 height 29
type input "/beagle-und"
click at [525, 721] on input "/beauceron" at bounding box center [504, 724] width 114 height 29
paste input "-und"
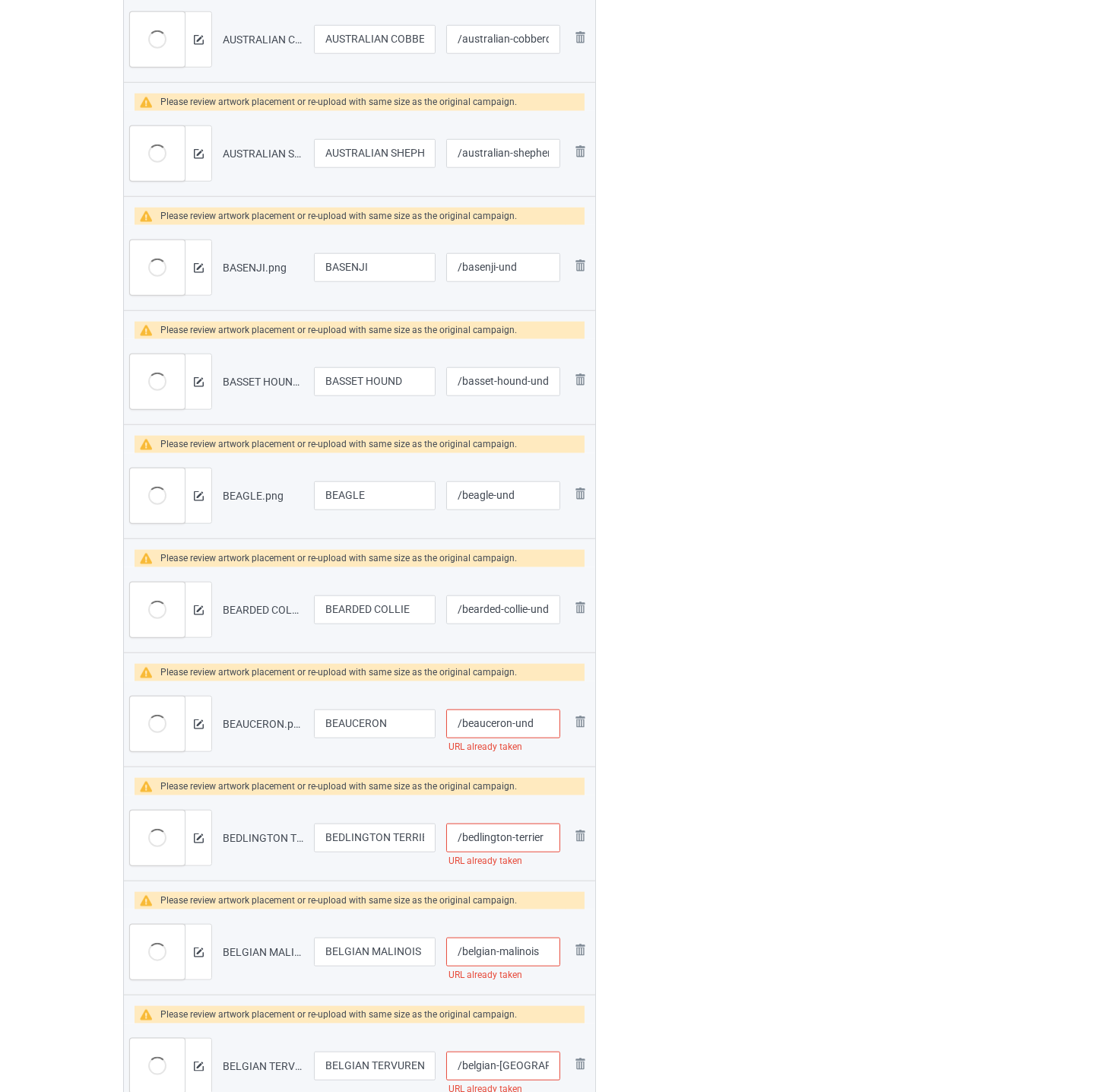
type input "/beauceron-und"
click at [548, 841] on input "/bedlington-terrier" at bounding box center [504, 838] width 114 height 29
paste input "-und"
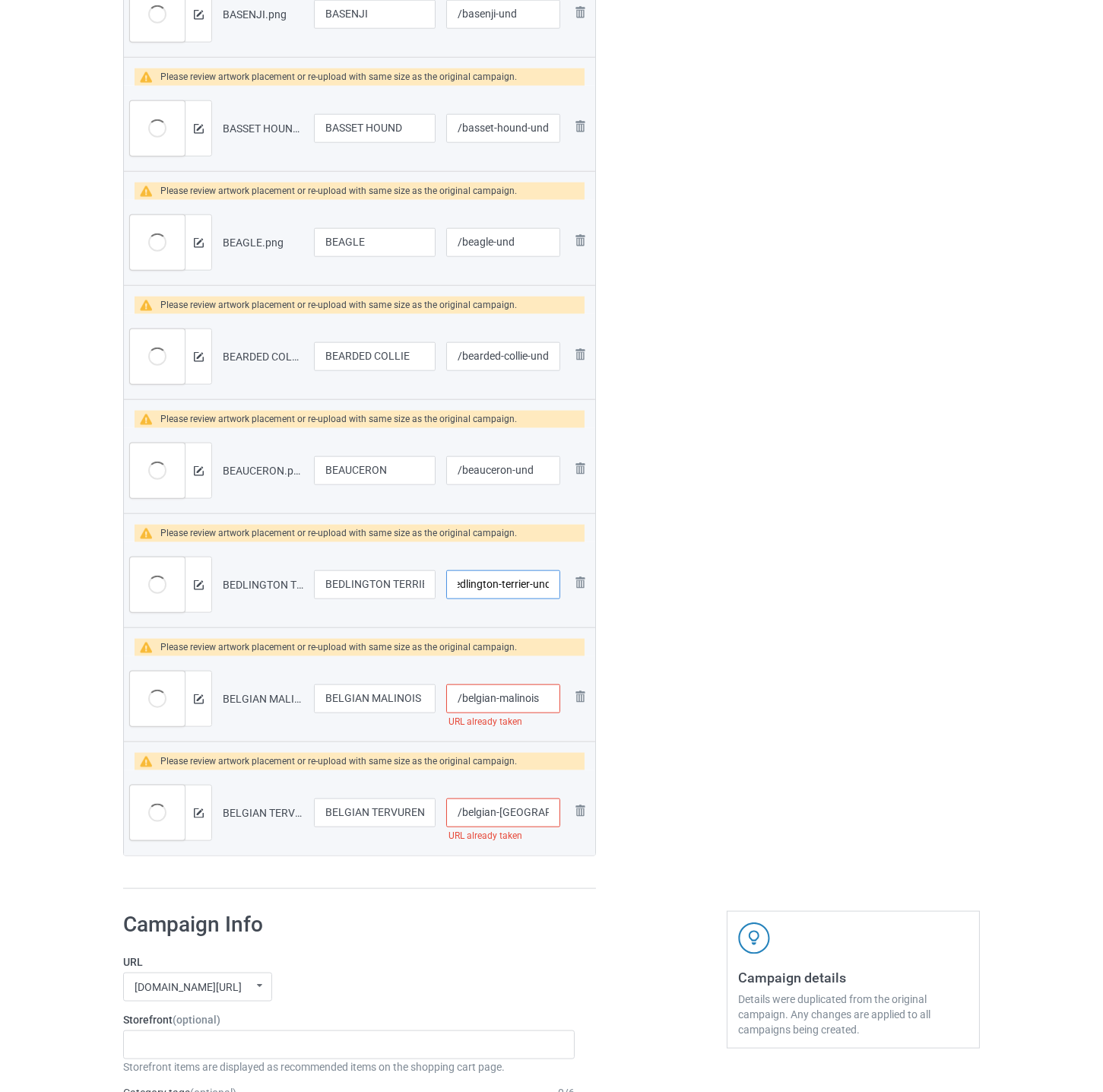
type input "/bedlington-terrier-und"
click at [544, 702] on input "/belgian-malinois" at bounding box center [504, 699] width 114 height 29
paste input "-und"
type input "/belgian-malinois-und"
click at [542, 814] on input "/belgian-[GEOGRAPHIC_DATA]" at bounding box center [504, 813] width 114 height 29
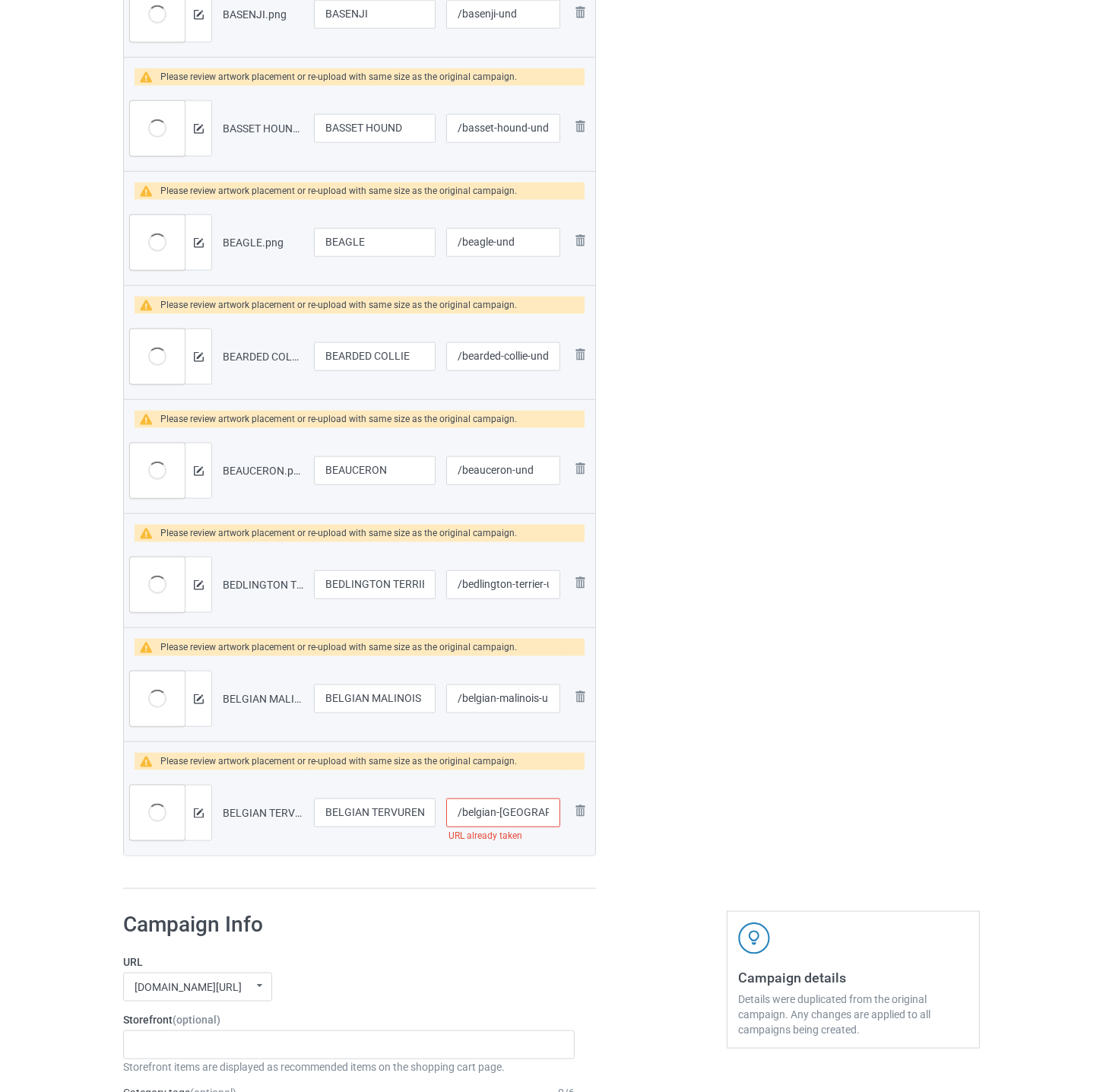
paste input "-und"
type input "/belgian-tervuren-und"
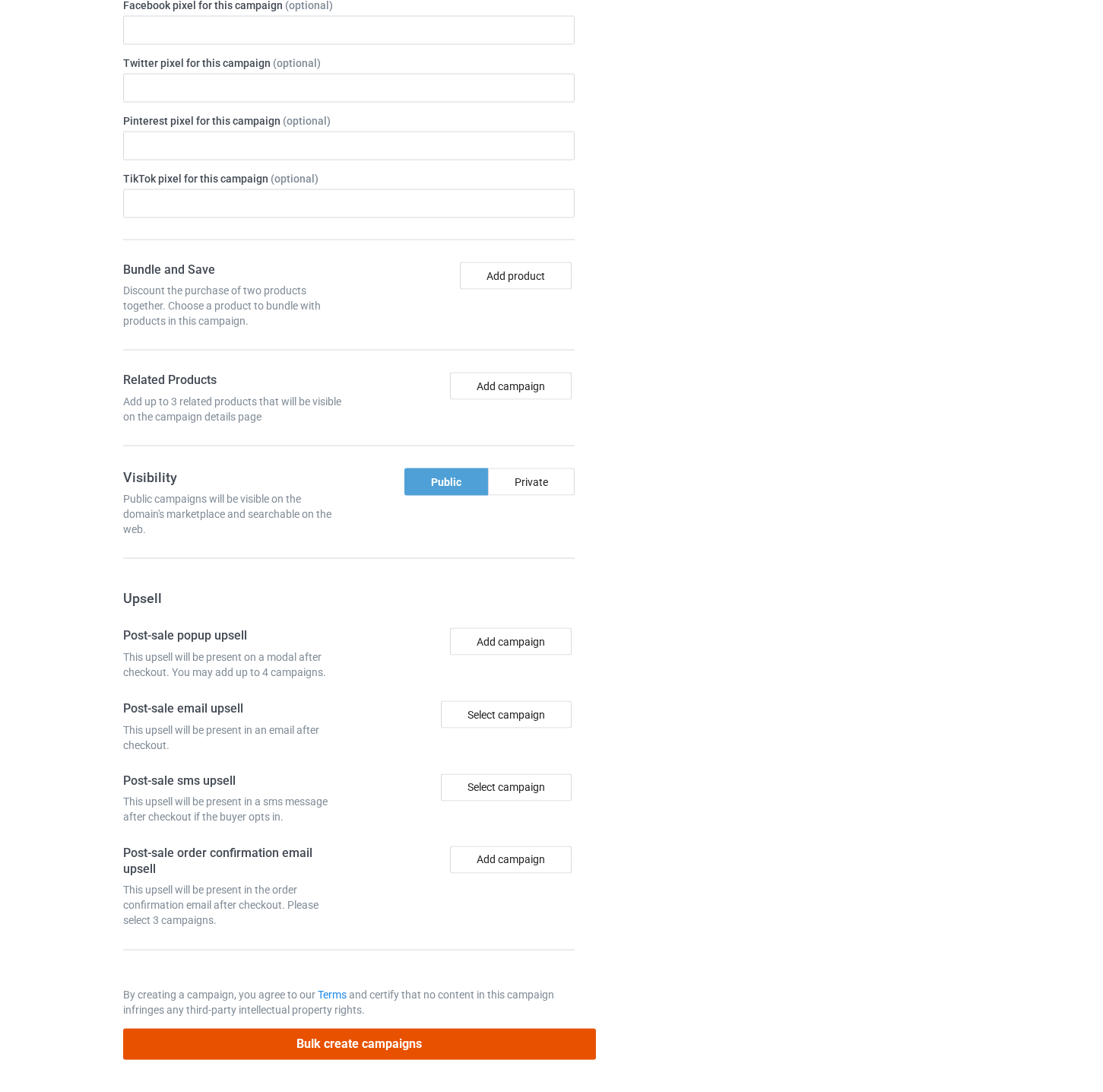
click at [474, 1045] on button "Bulk create campaigns" at bounding box center [360, 1044] width 473 height 31
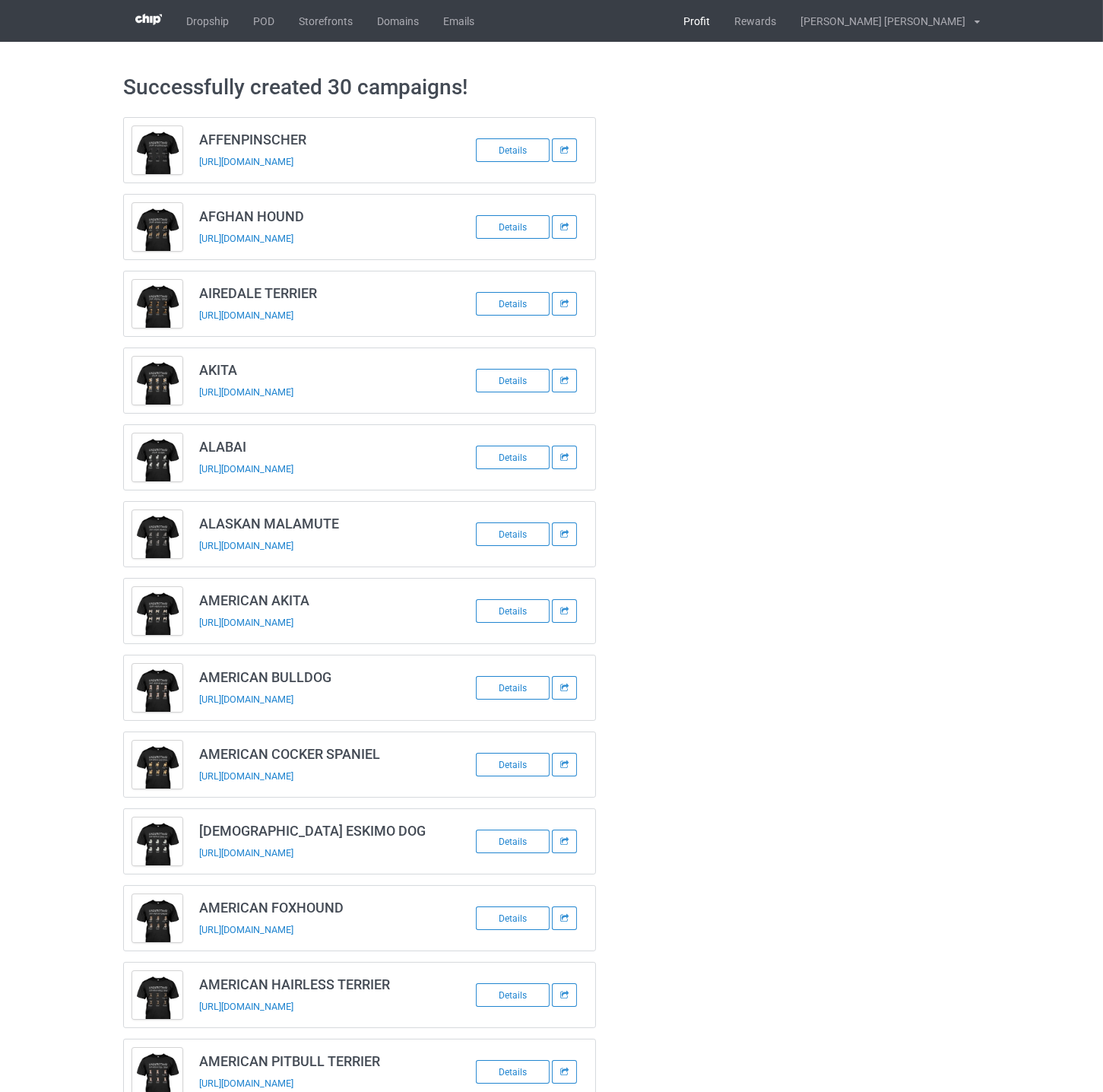
click at [722, 26] on link "Profit" at bounding box center [697, 21] width 51 height 42
